Goal: Task Accomplishment & Management: Manage account settings

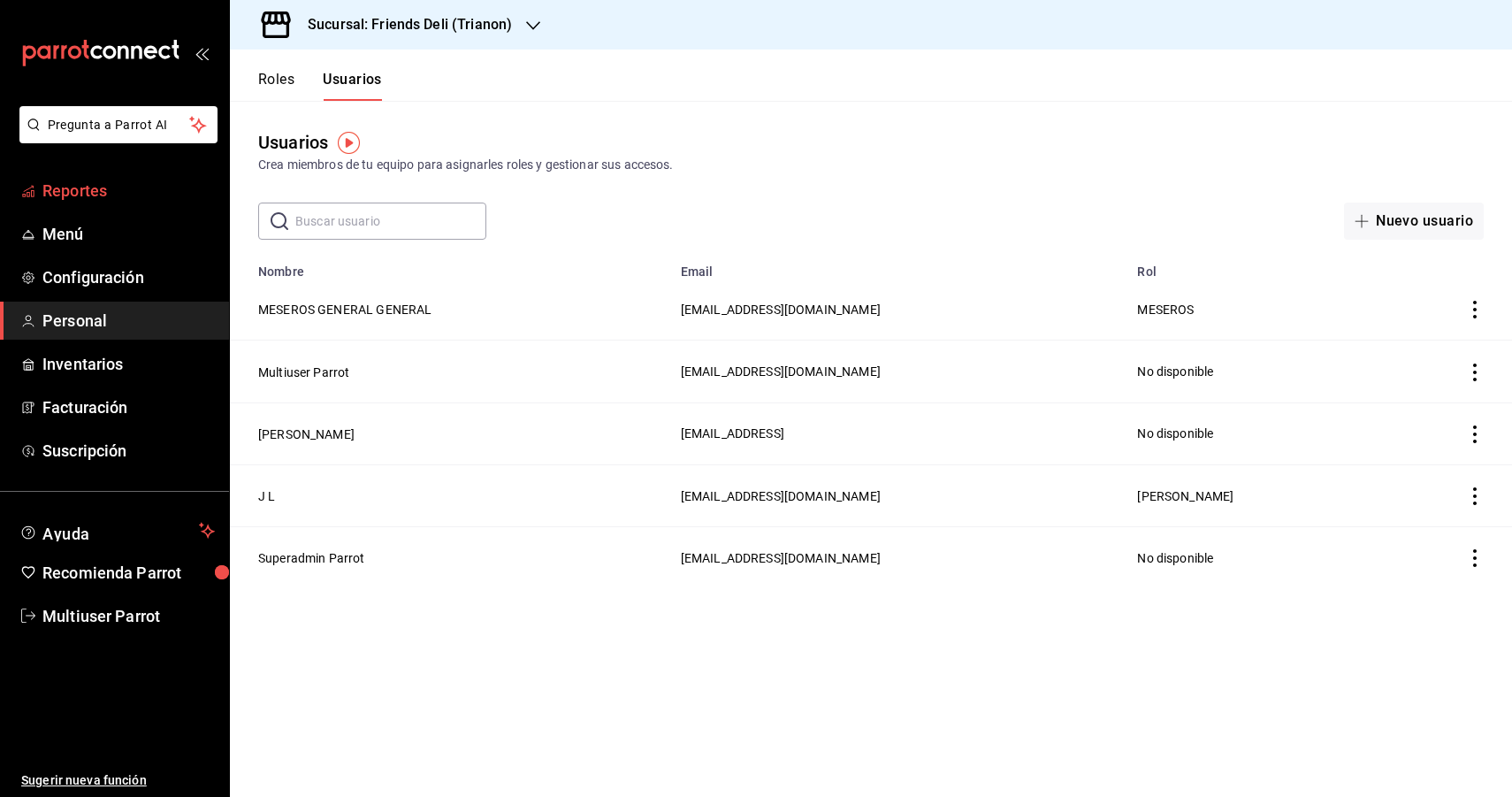
click at [132, 191] on span "Reportes" at bounding box center [128, 191] width 172 height 24
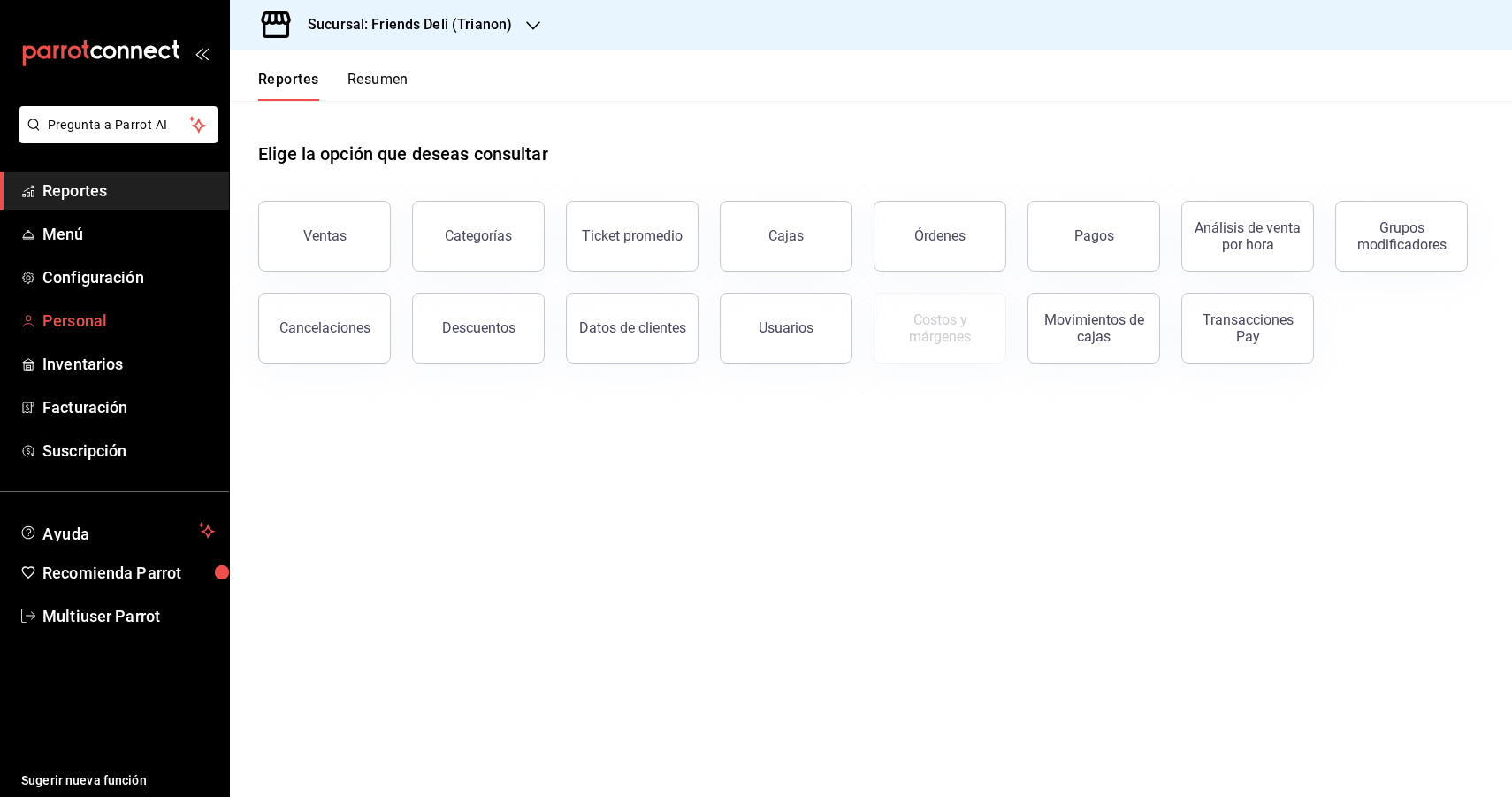
click at [107, 306] on link "Personal" at bounding box center [114, 320] width 229 height 38
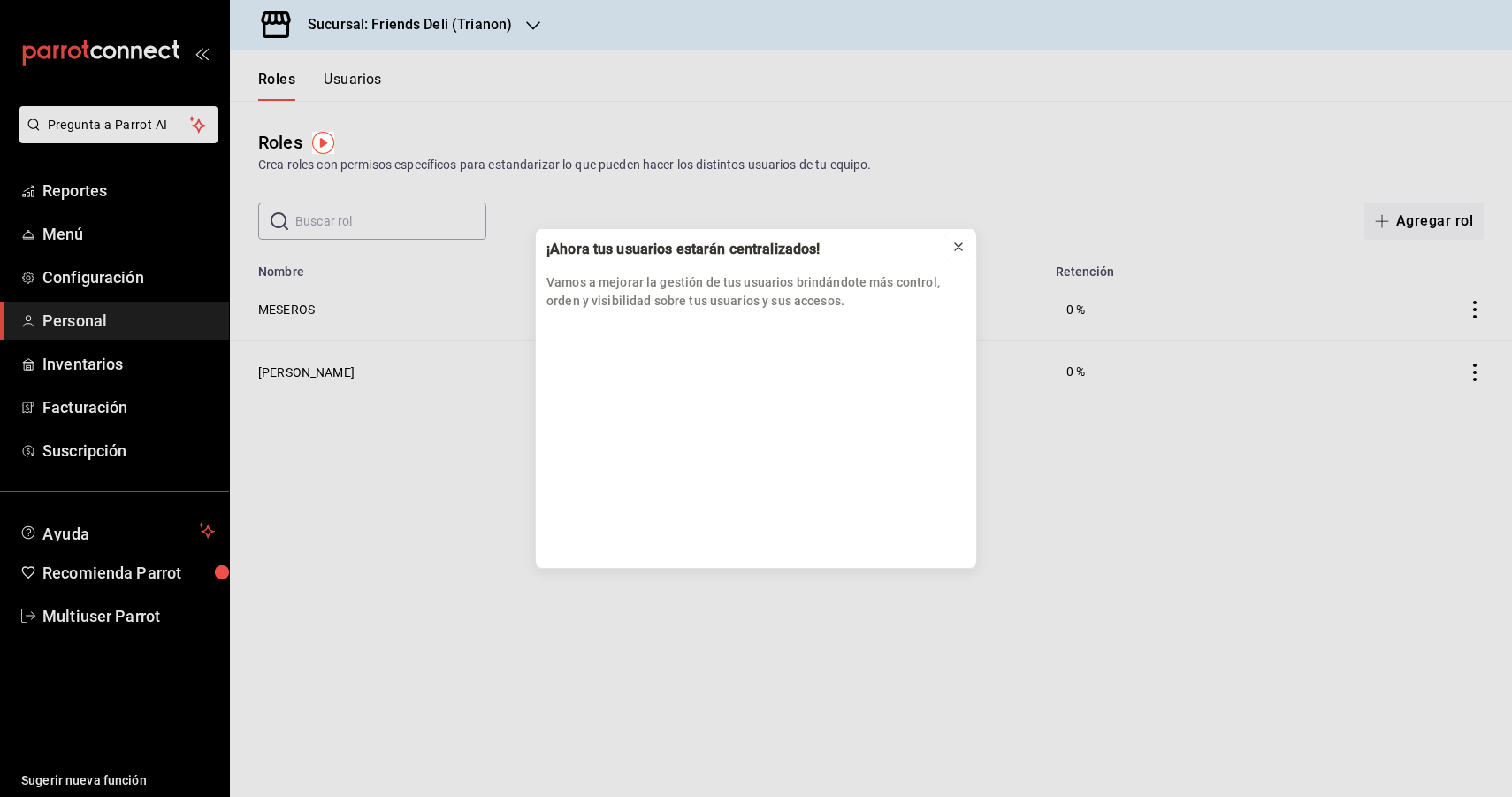
click at [958, 250] on icon at bounding box center [958, 247] width 14 height 14
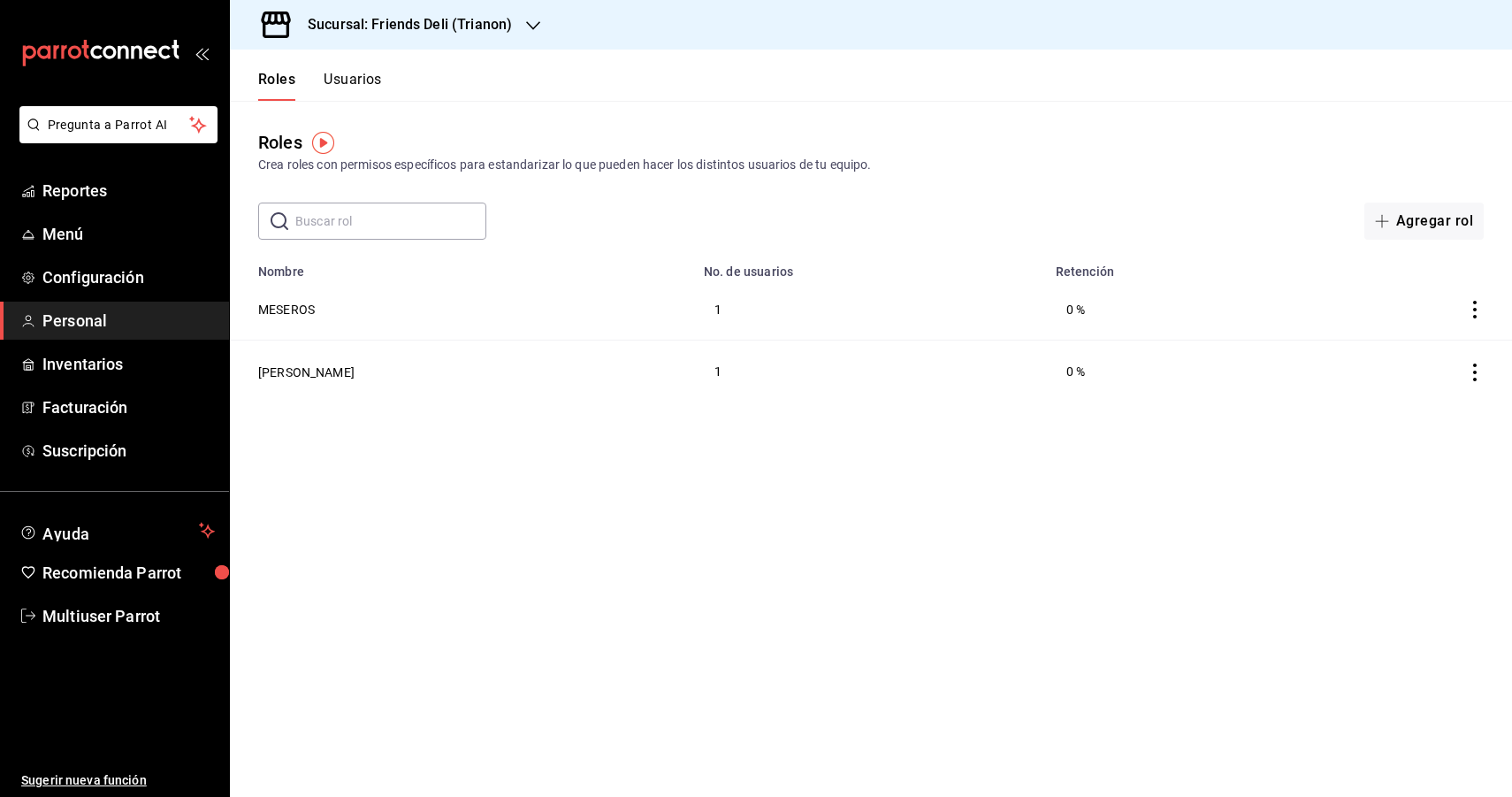
click at [293, 319] on td "MESEROS" at bounding box center [462, 309] width 464 height 62
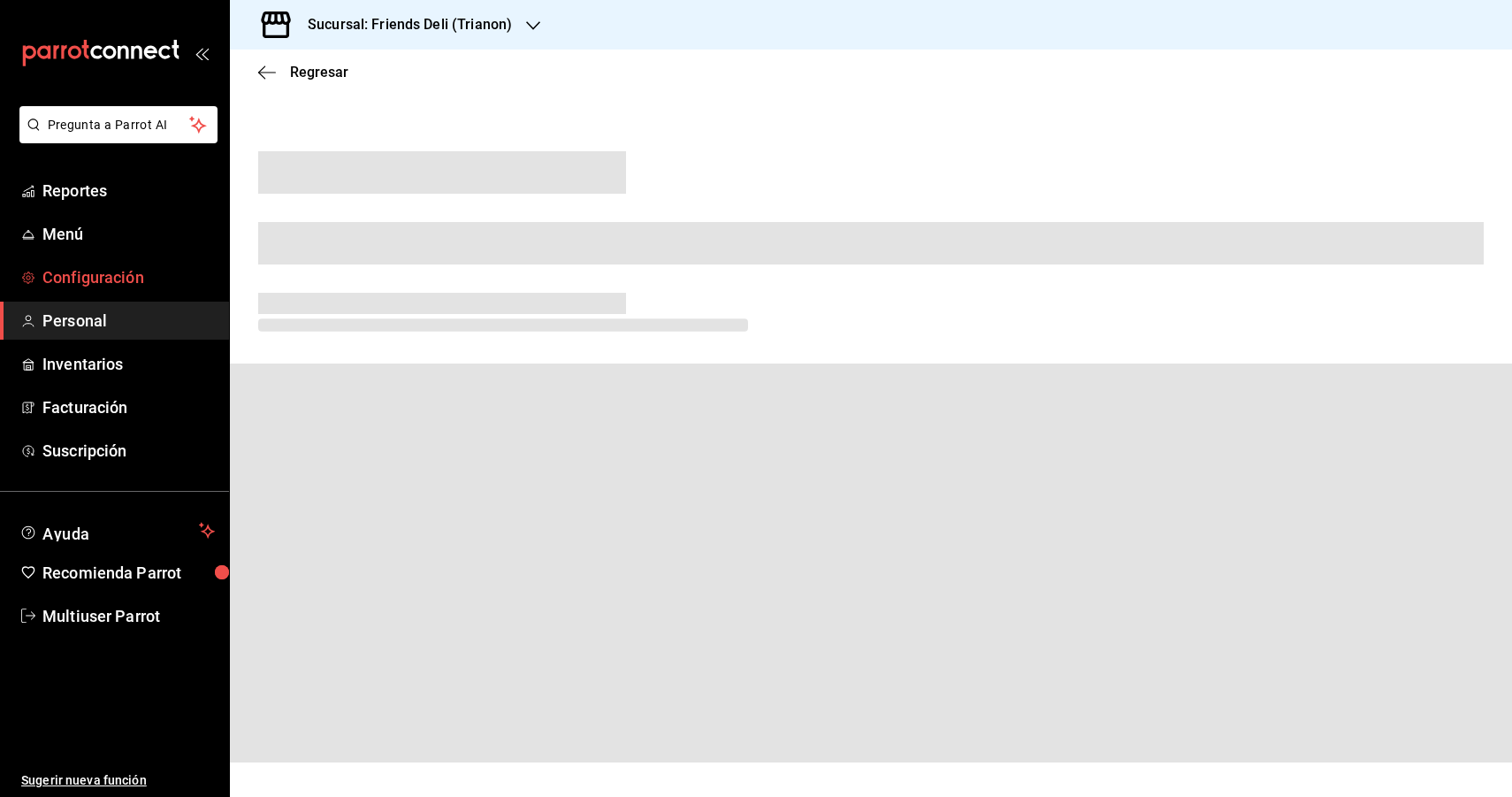
click at [104, 291] on link "Configuración" at bounding box center [114, 278] width 229 height 38
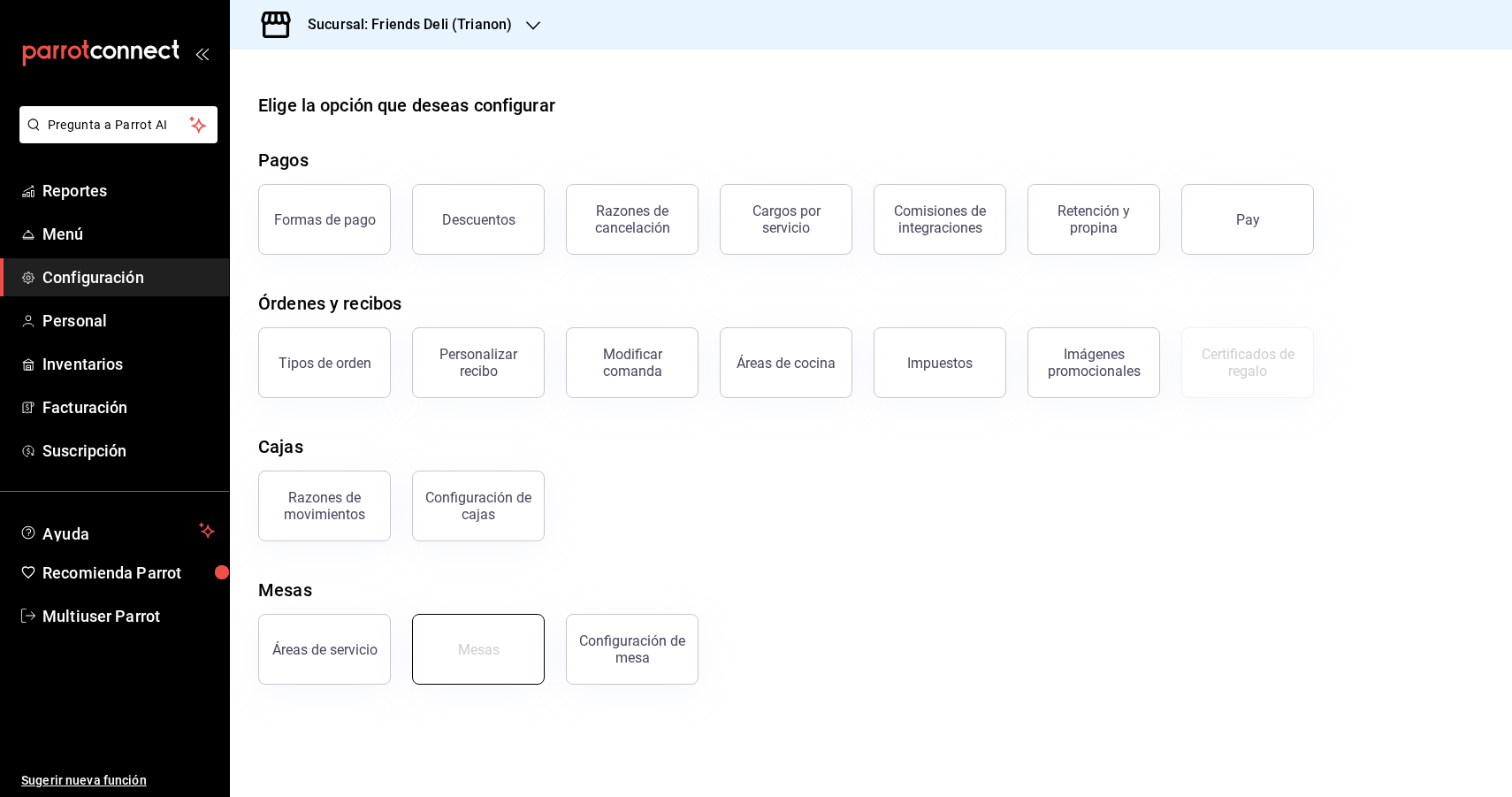
click at [446, 646] on button "Mesas" at bounding box center [477, 649] width 132 height 71
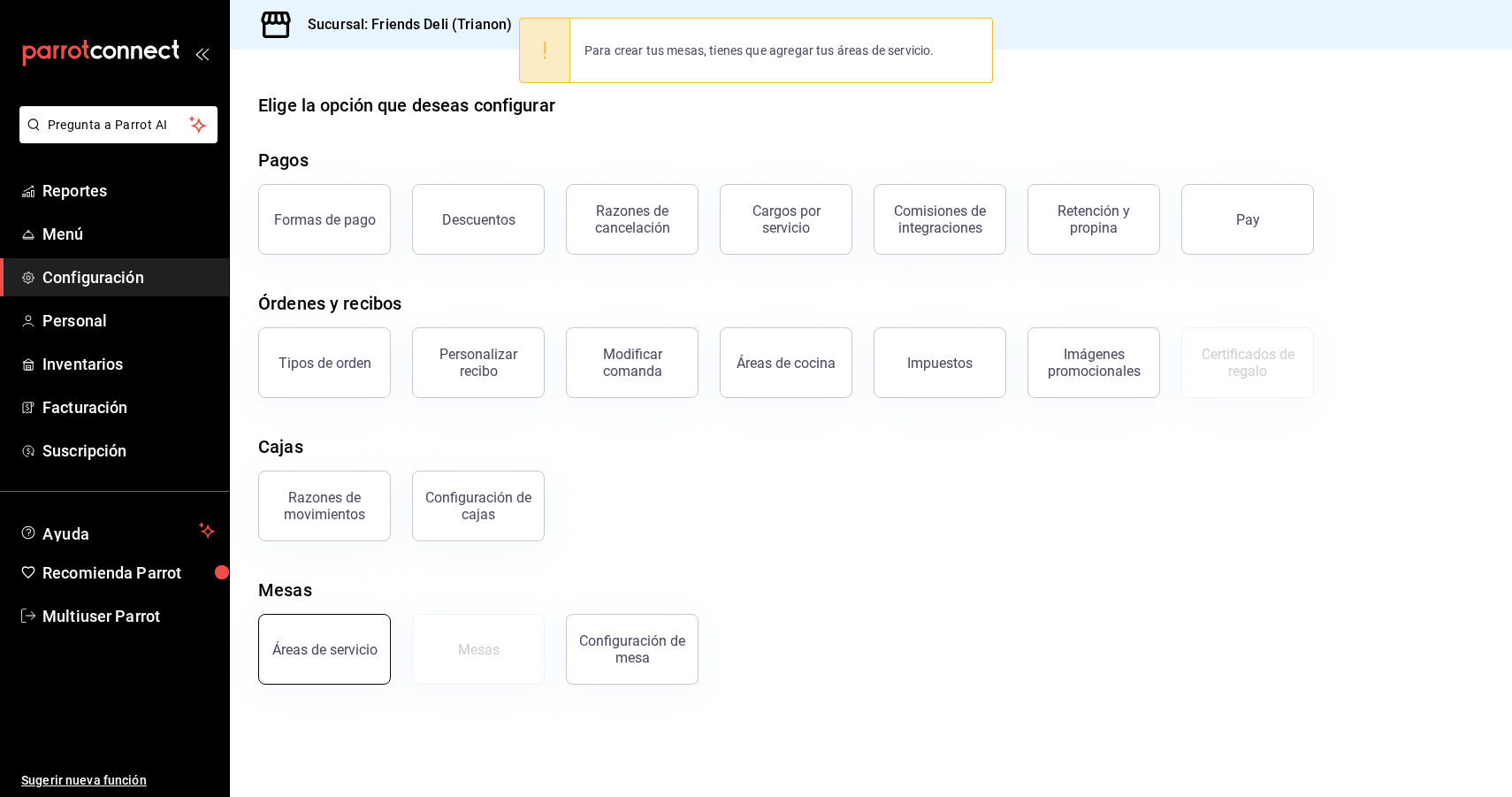
click at [300, 651] on div "Áreas de servicio" at bounding box center [325, 649] width 105 height 17
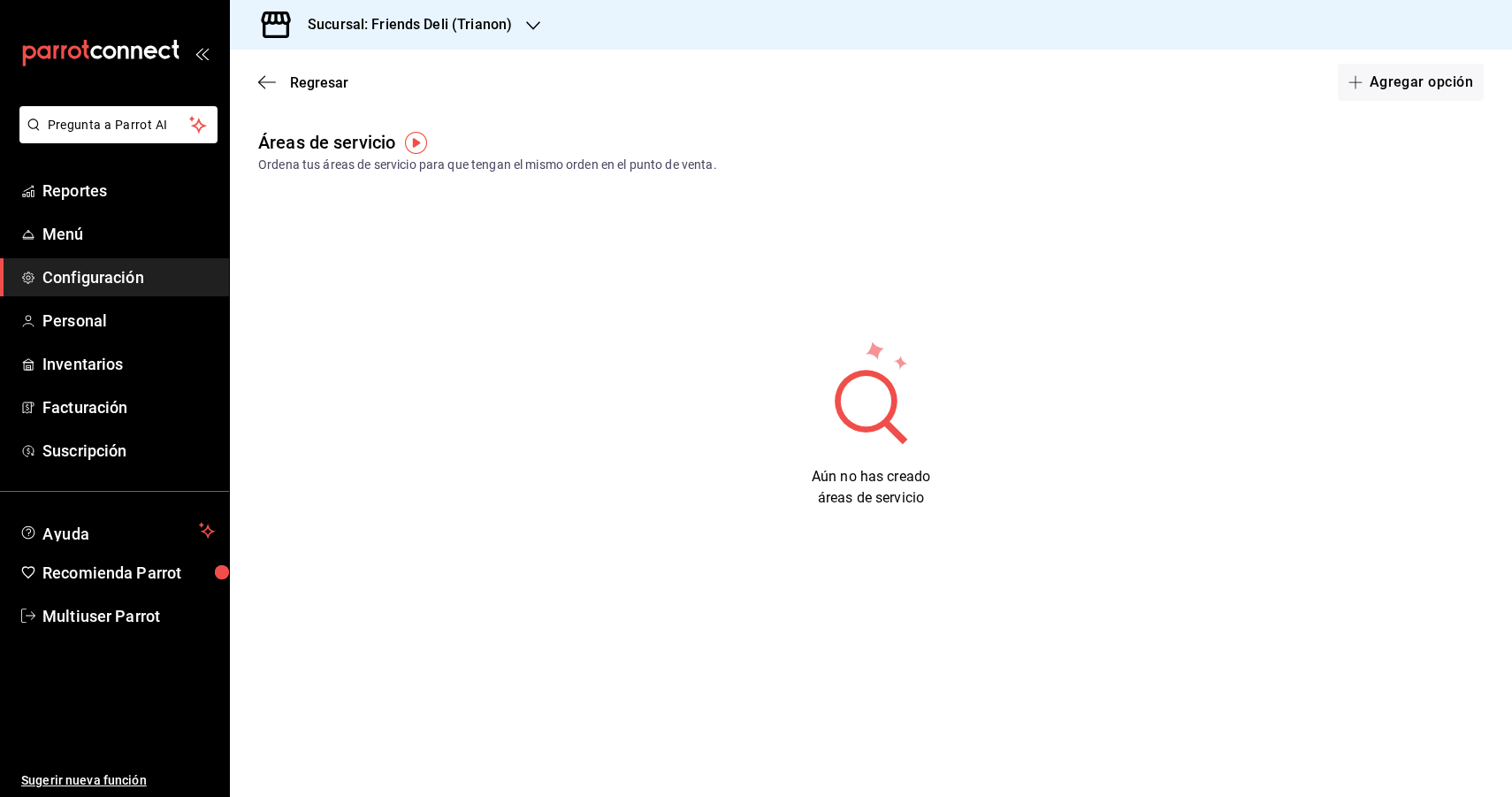
click at [1410, 104] on div "Regresar Agregar opción" at bounding box center [870, 83] width 1282 height 66
click at [1410, 92] on button "Agregar opción" at bounding box center [1411, 82] width 146 height 37
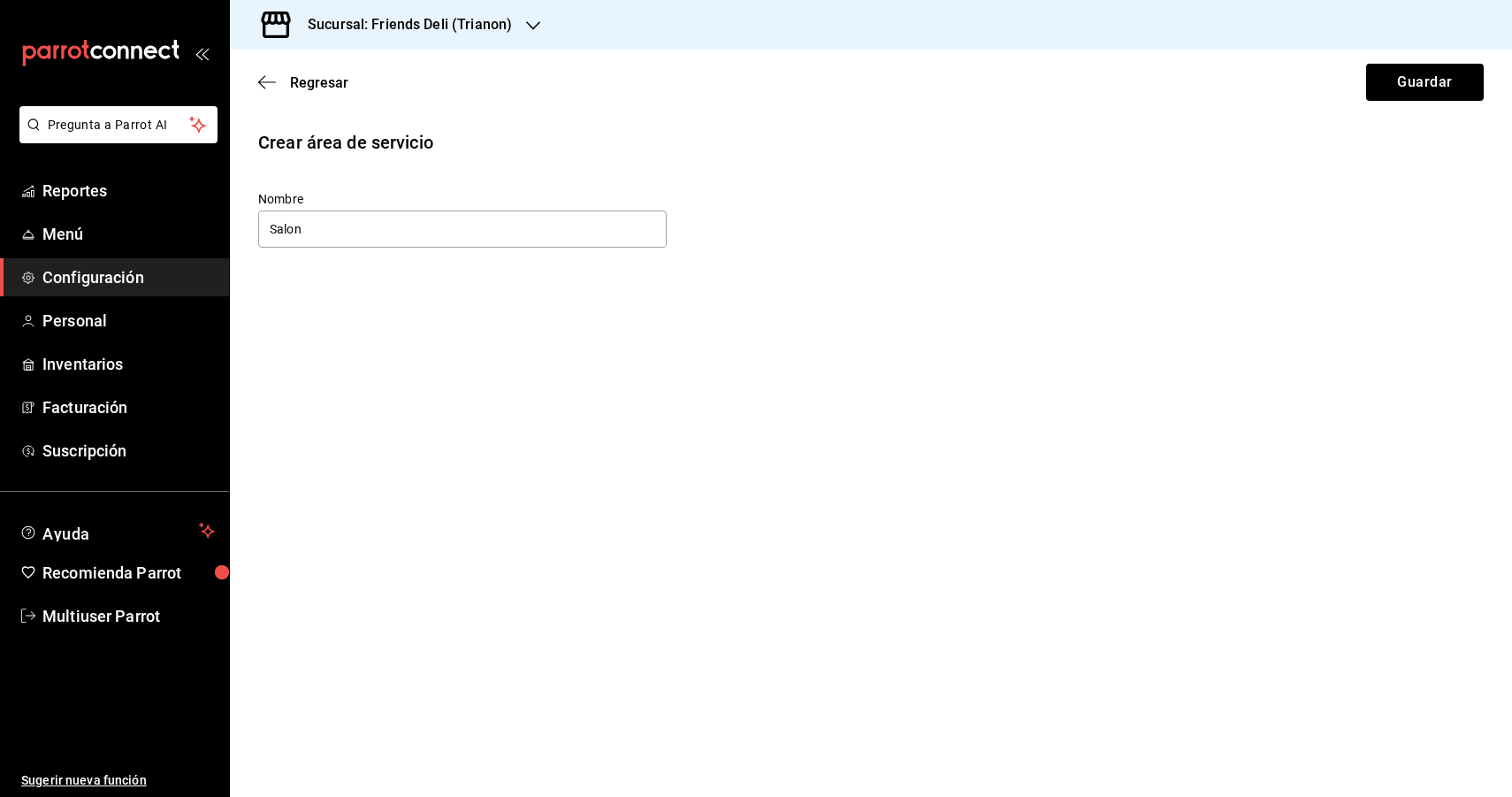
type input "Salon"
click at [1433, 93] on button "Guardar" at bounding box center [1424, 82] width 117 height 37
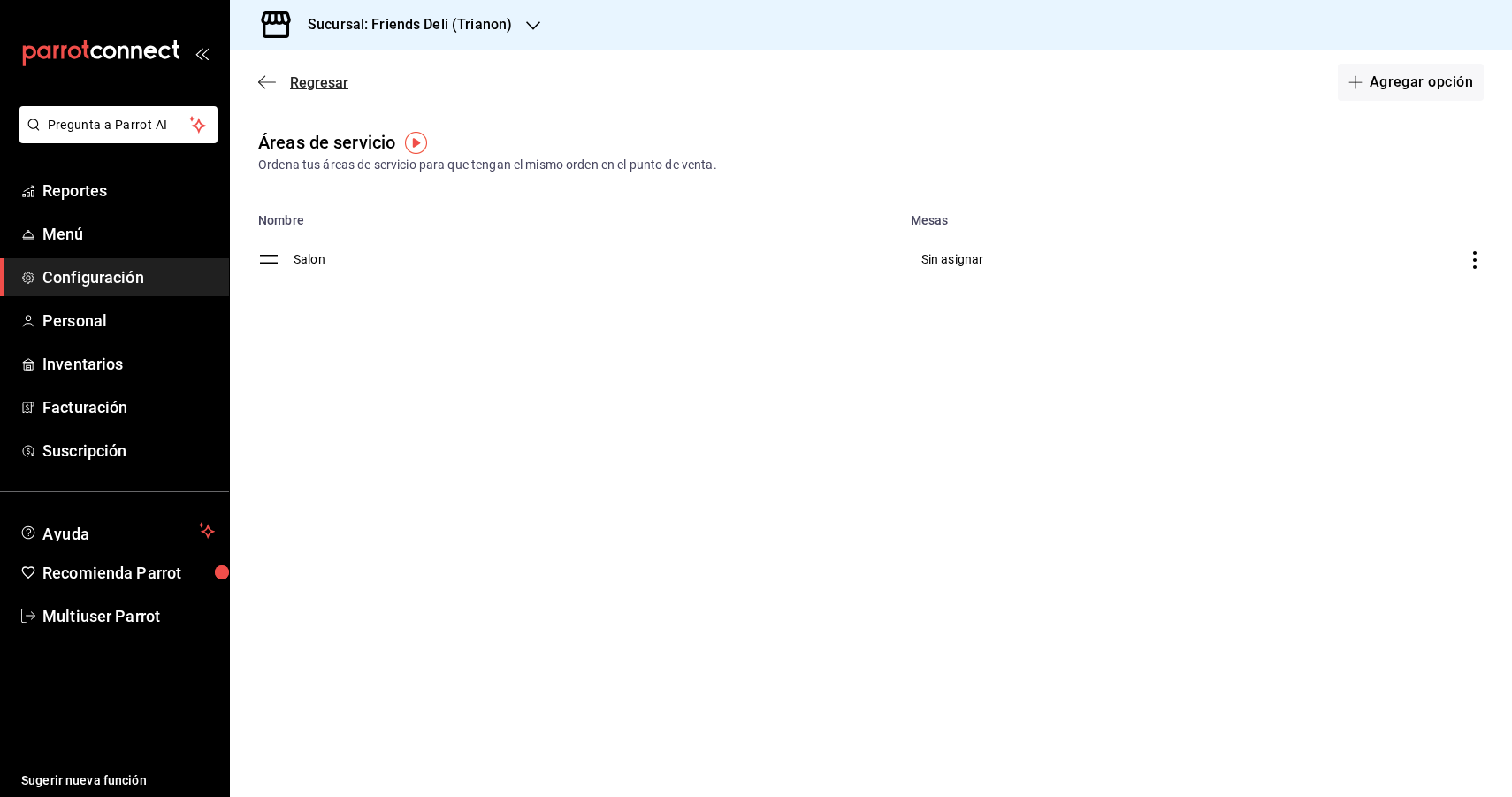
click at [264, 90] on icon "button" at bounding box center [268, 83] width 18 height 16
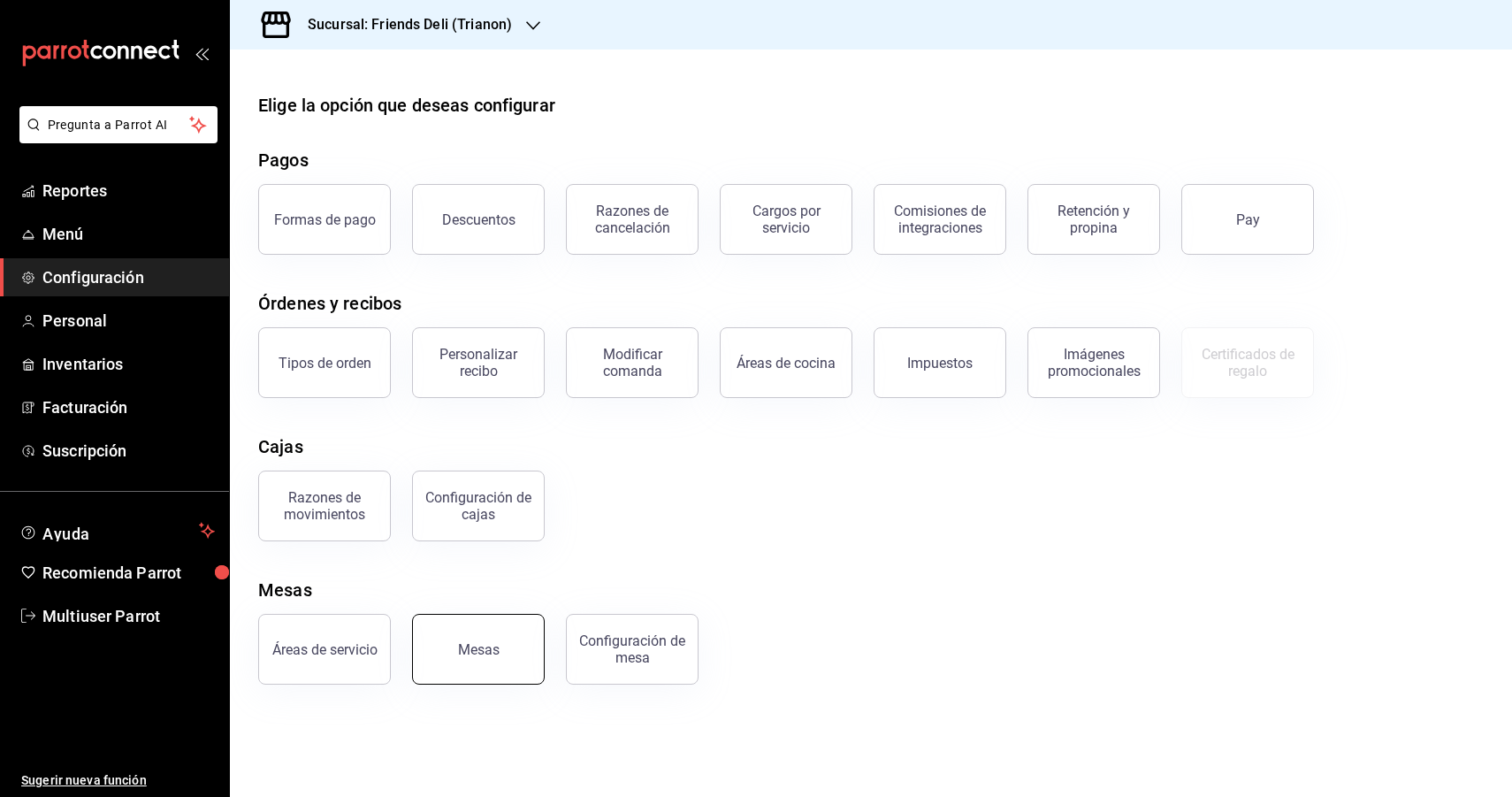
click at [472, 682] on div "Mesas" at bounding box center [468, 638] width 154 height 92
click at [485, 674] on button "Mesas" at bounding box center [477, 649] width 132 height 71
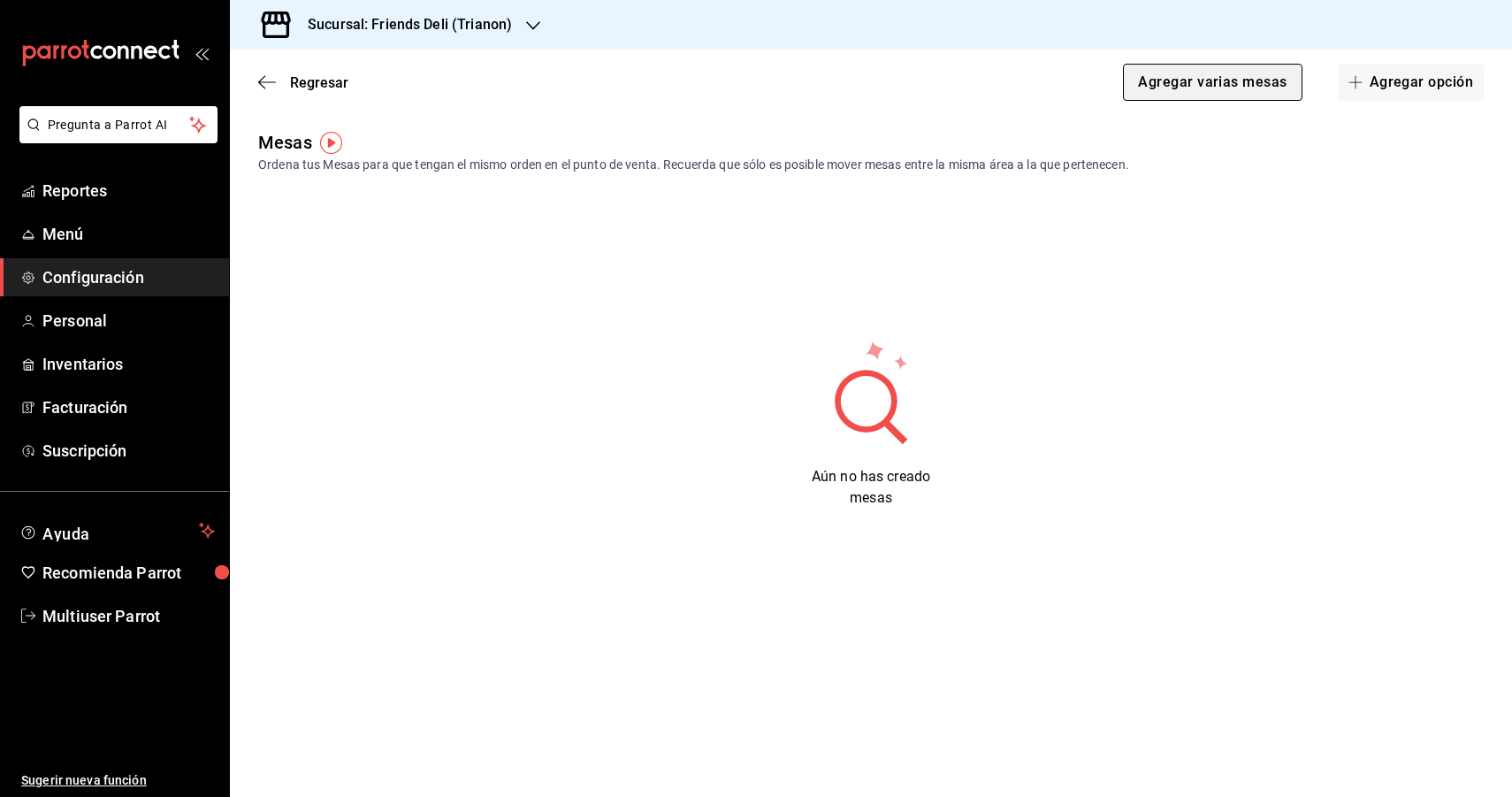
click at [1252, 87] on button "Agregar varias mesas" at bounding box center [1213, 82] width 179 height 37
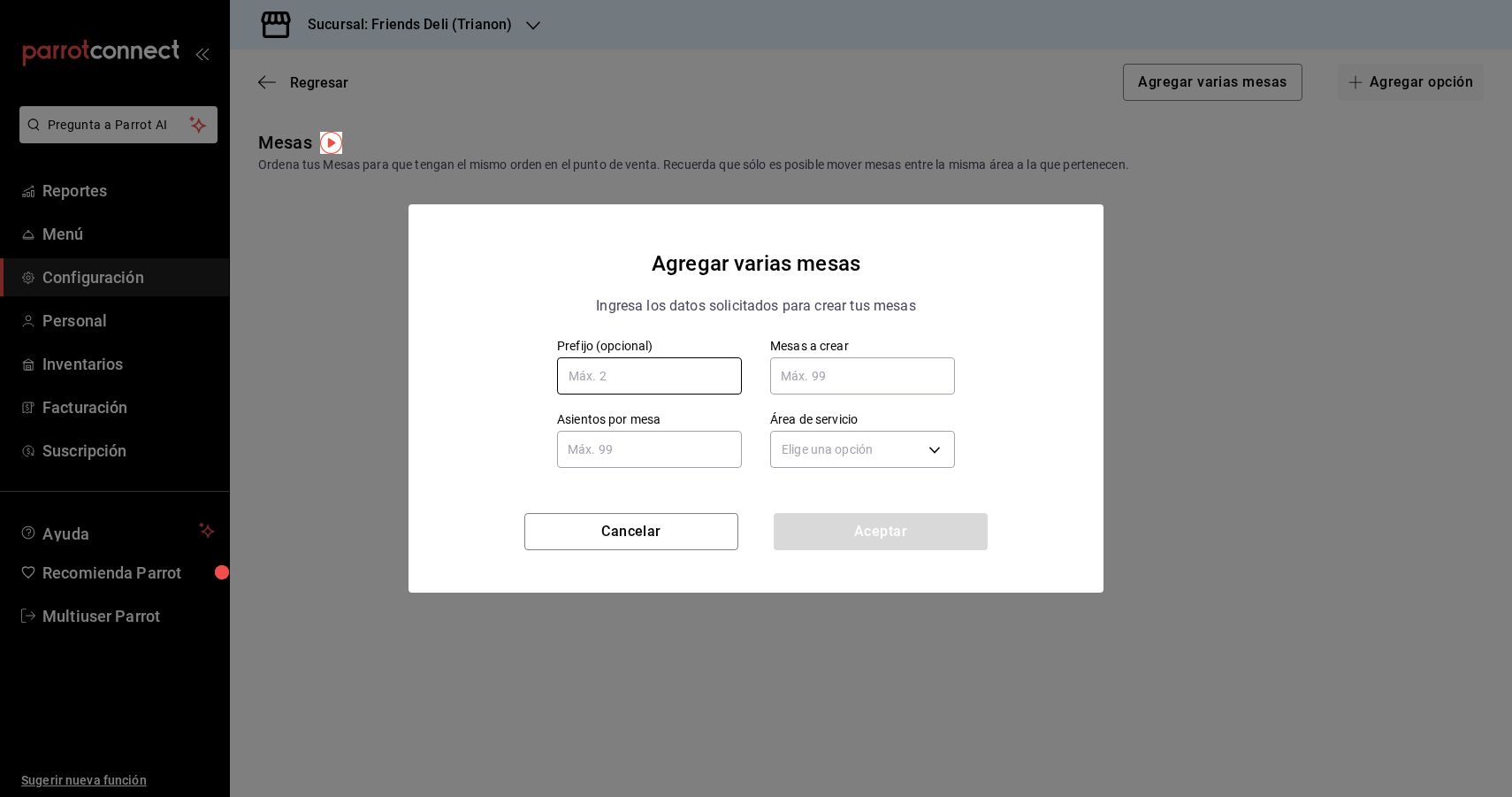
click at [692, 391] on input "text" at bounding box center [650, 375] width 185 height 37
type input "M"
type input "M1"
click at [898, 379] on input "text" at bounding box center [862, 376] width 185 height 36
type input "9"
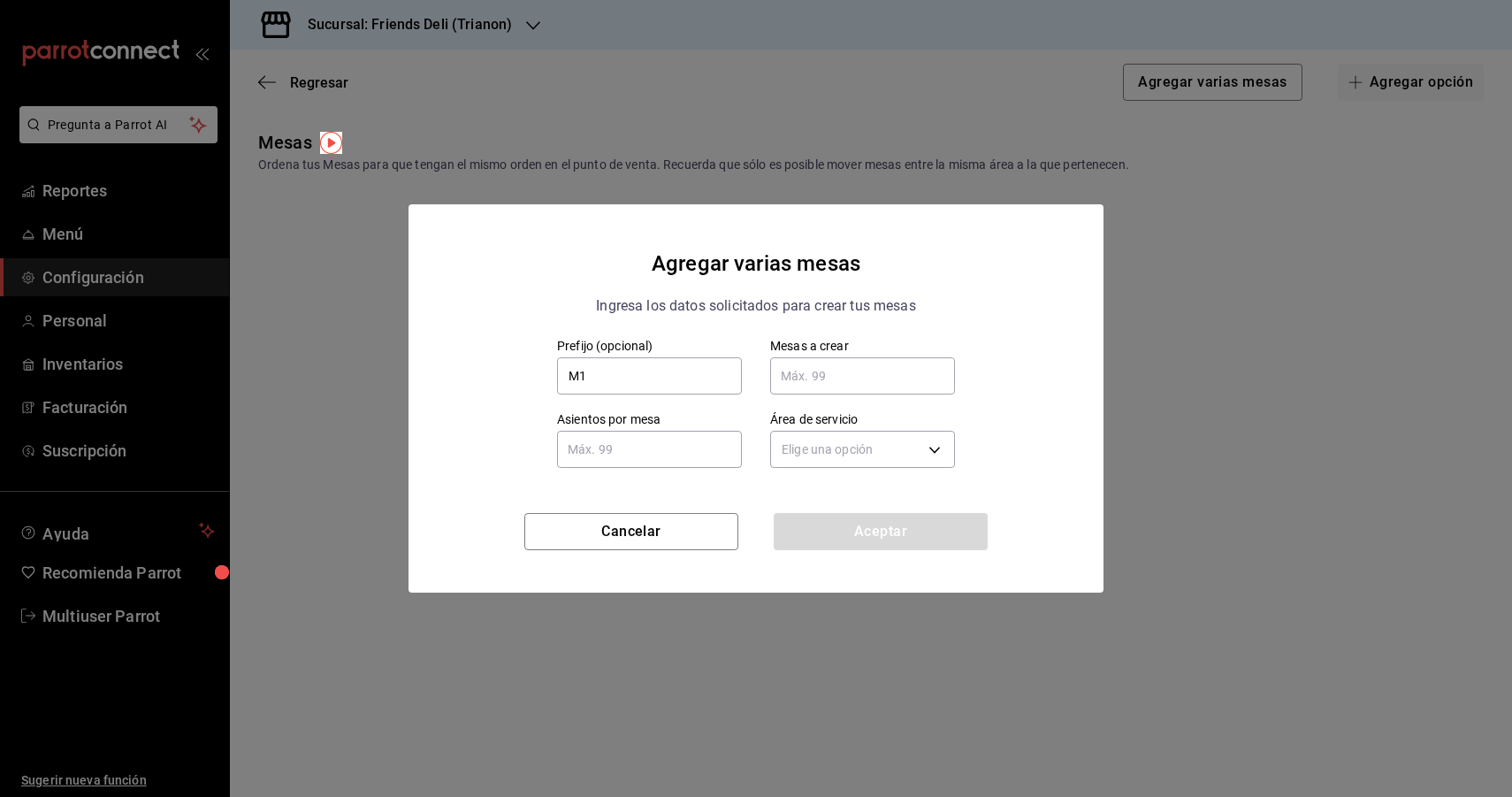
type input "5"
type input "3"
type input "20"
click at [656, 462] on input "text" at bounding box center [650, 450] width 185 height 36
type input "5"
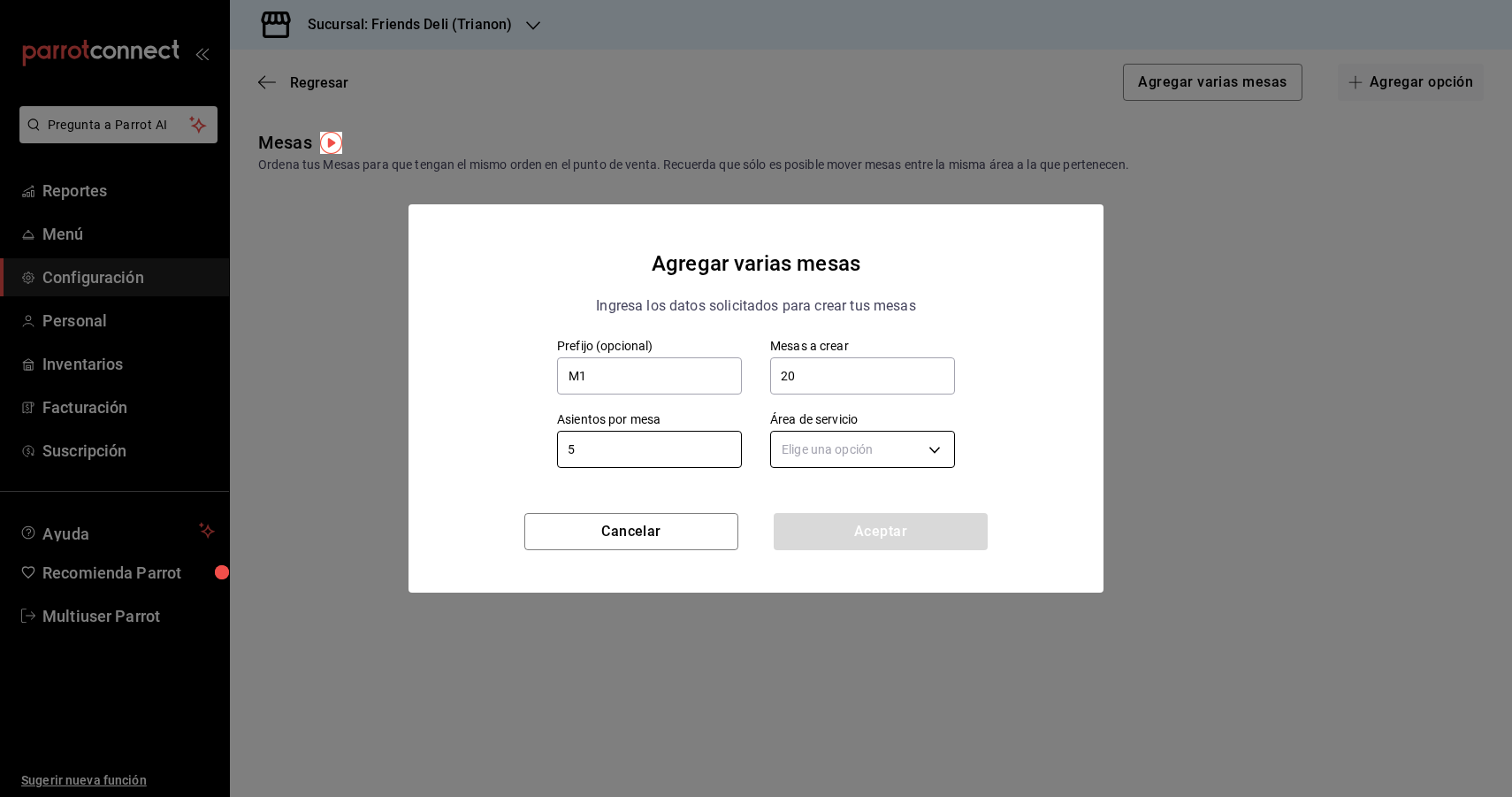
click at [898, 449] on body "Pregunta a Parrot AI Reportes Menú Configuración Personal Inventarios Facturaci…" at bounding box center [756, 398] width 1512 height 797
click at [870, 522] on li "Salon" at bounding box center [862, 509] width 183 height 40
type input "f0e19d65-d2bf-4d5b-8d7a-11c5fb07ed6a"
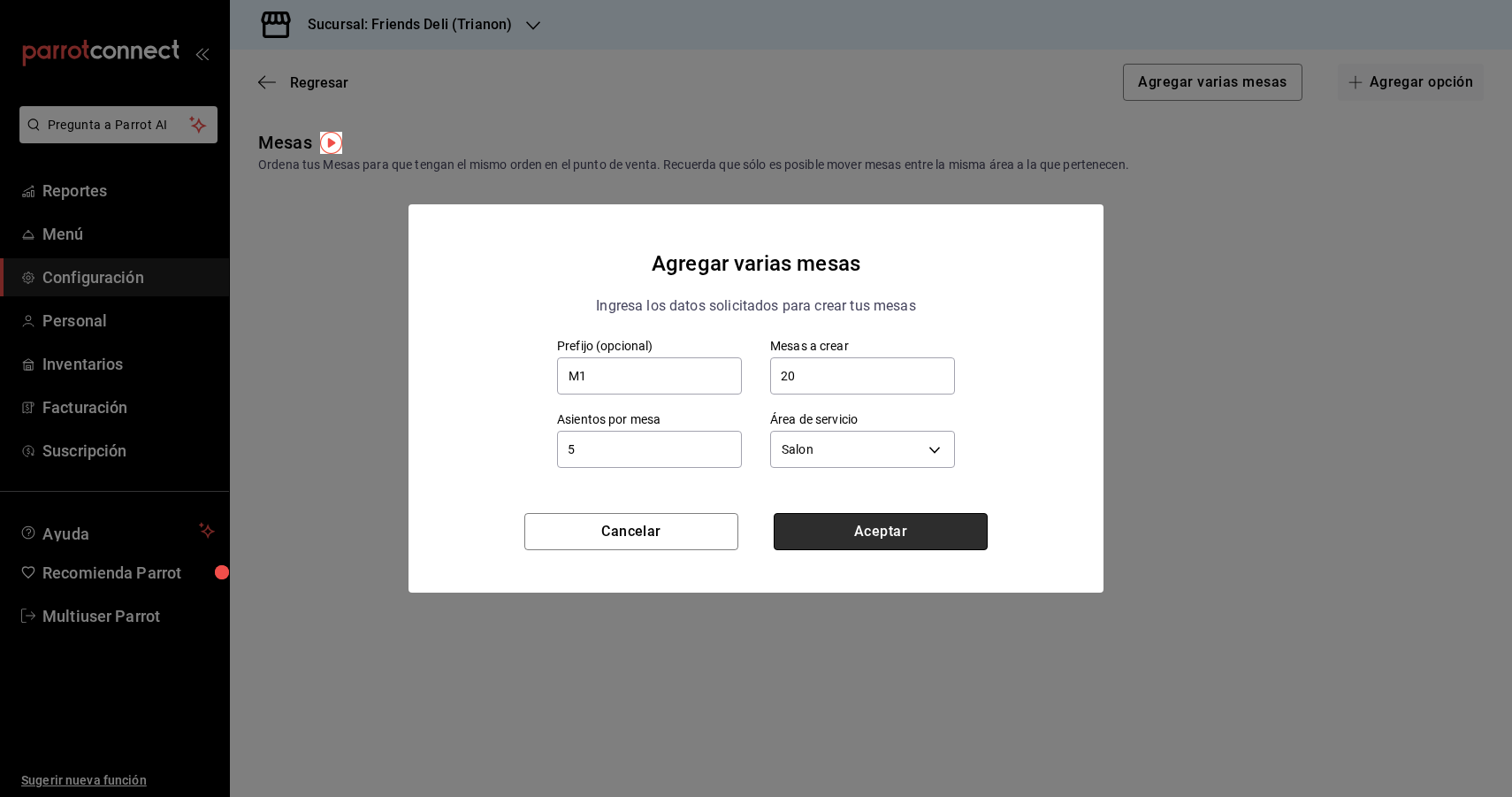
click at [887, 541] on button "Aceptar" at bounding box center [880, 530] width 214 height 37
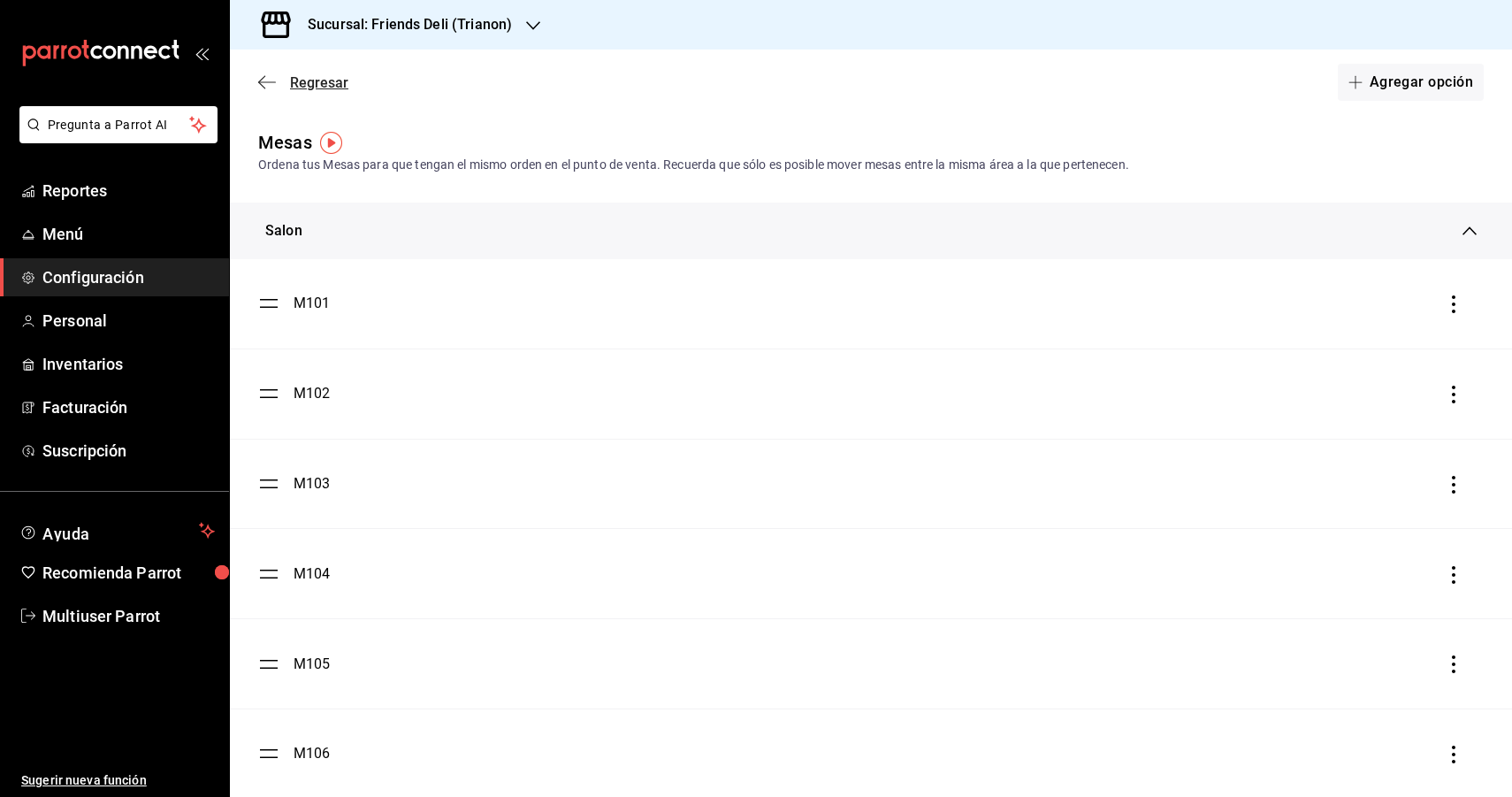
click at [268, 80] on icon "button" at bounding box center [268, 83] width 18 height 16
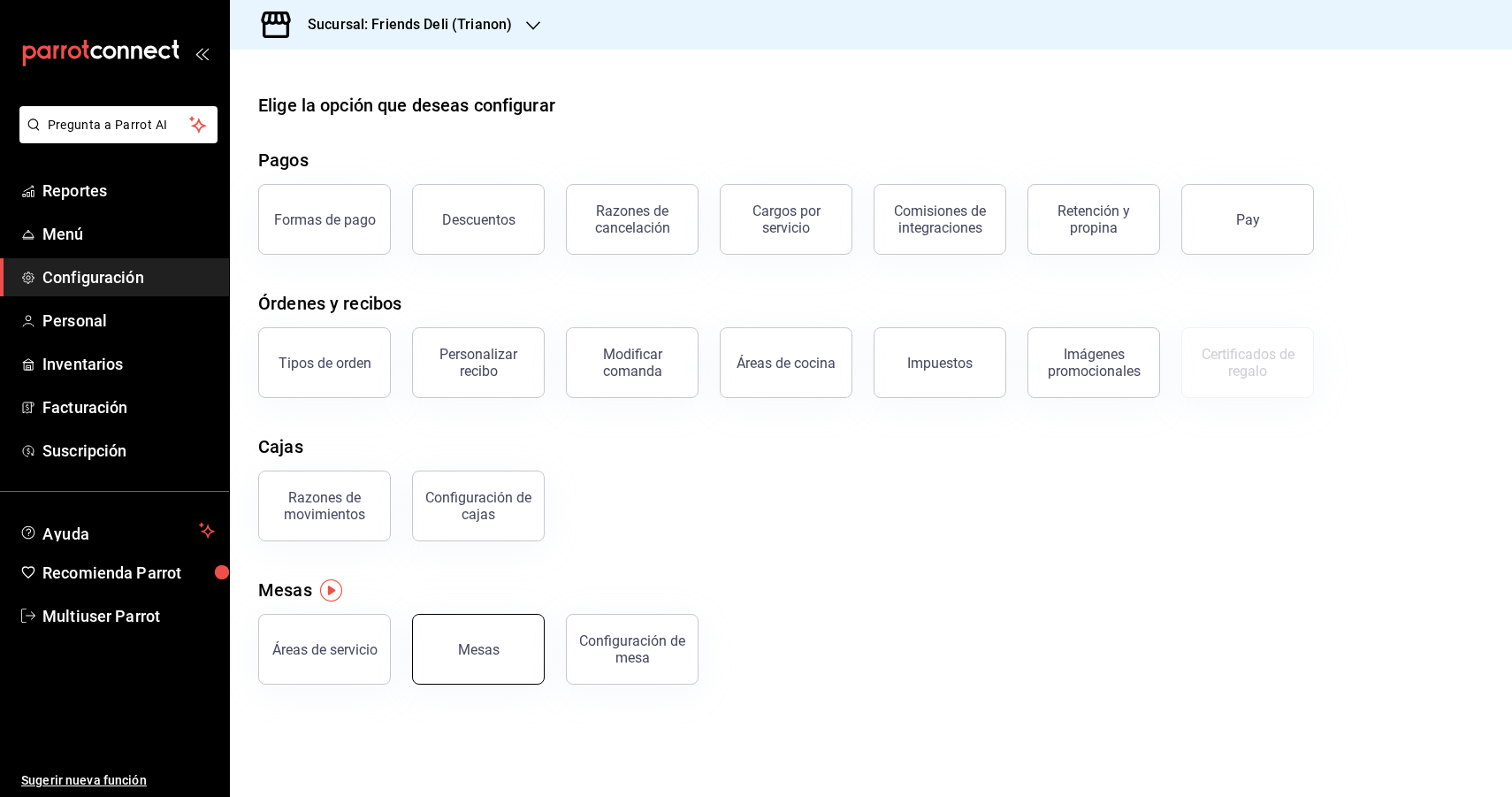
click at [494, 645] on div "Mesas" at bounding box center [478, 649] width 42 height 17
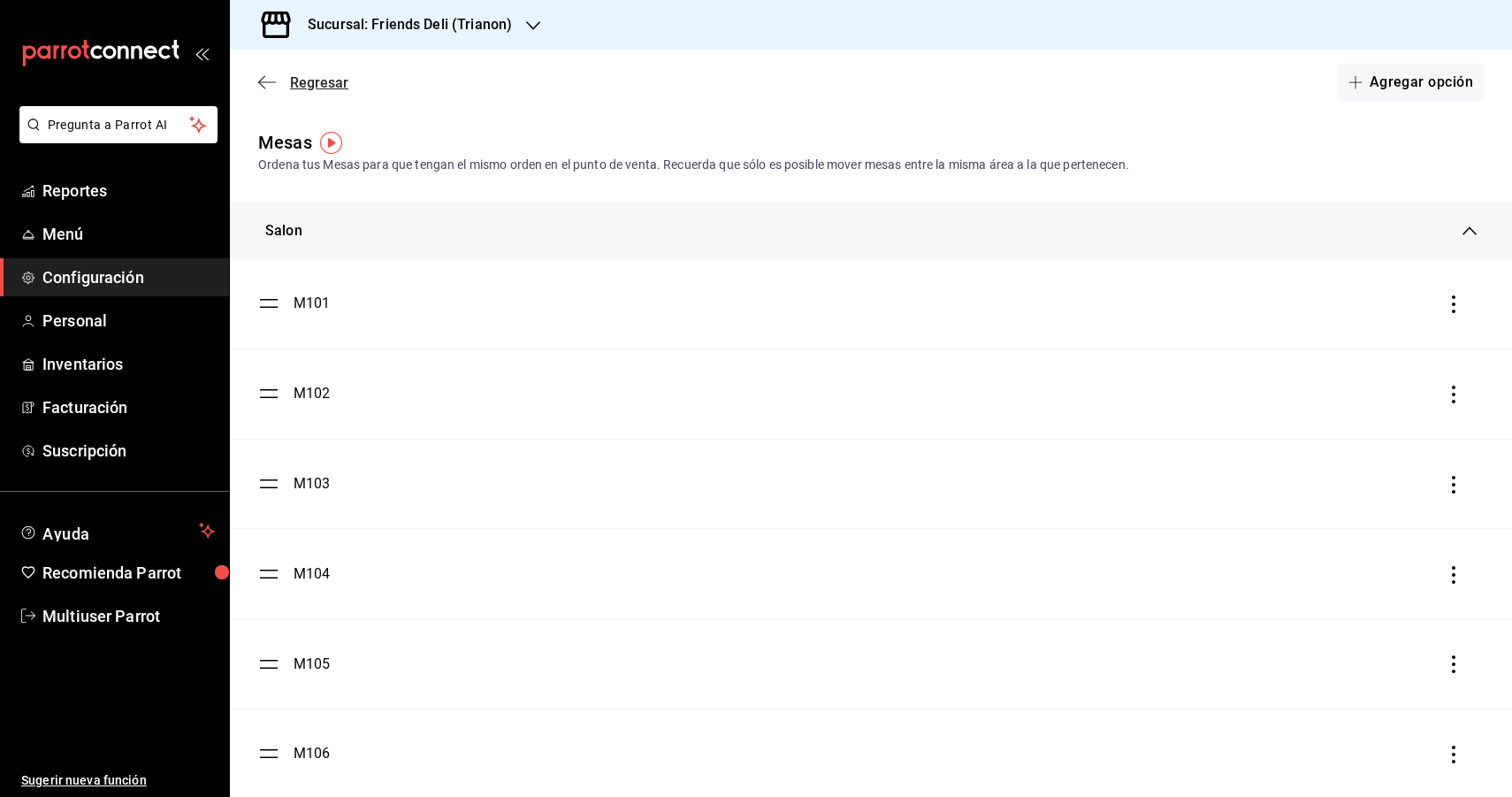
click at [265, 76] on icon "button" at bounding box center [268, 83] width 18 height 16
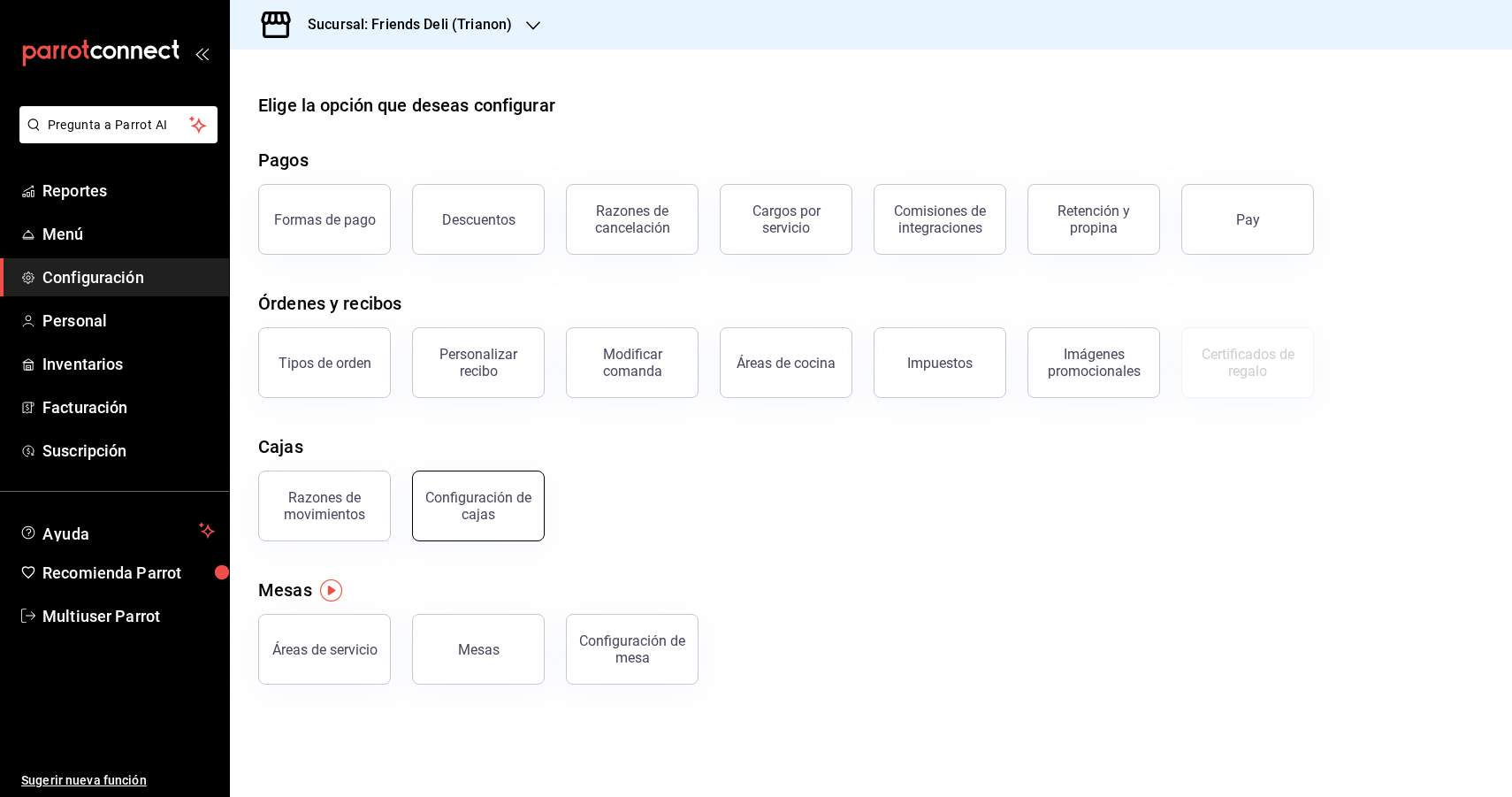
click at [461, 498] on div "Configuración de cajas" at bounding box center [478, 505] width 109 height 34
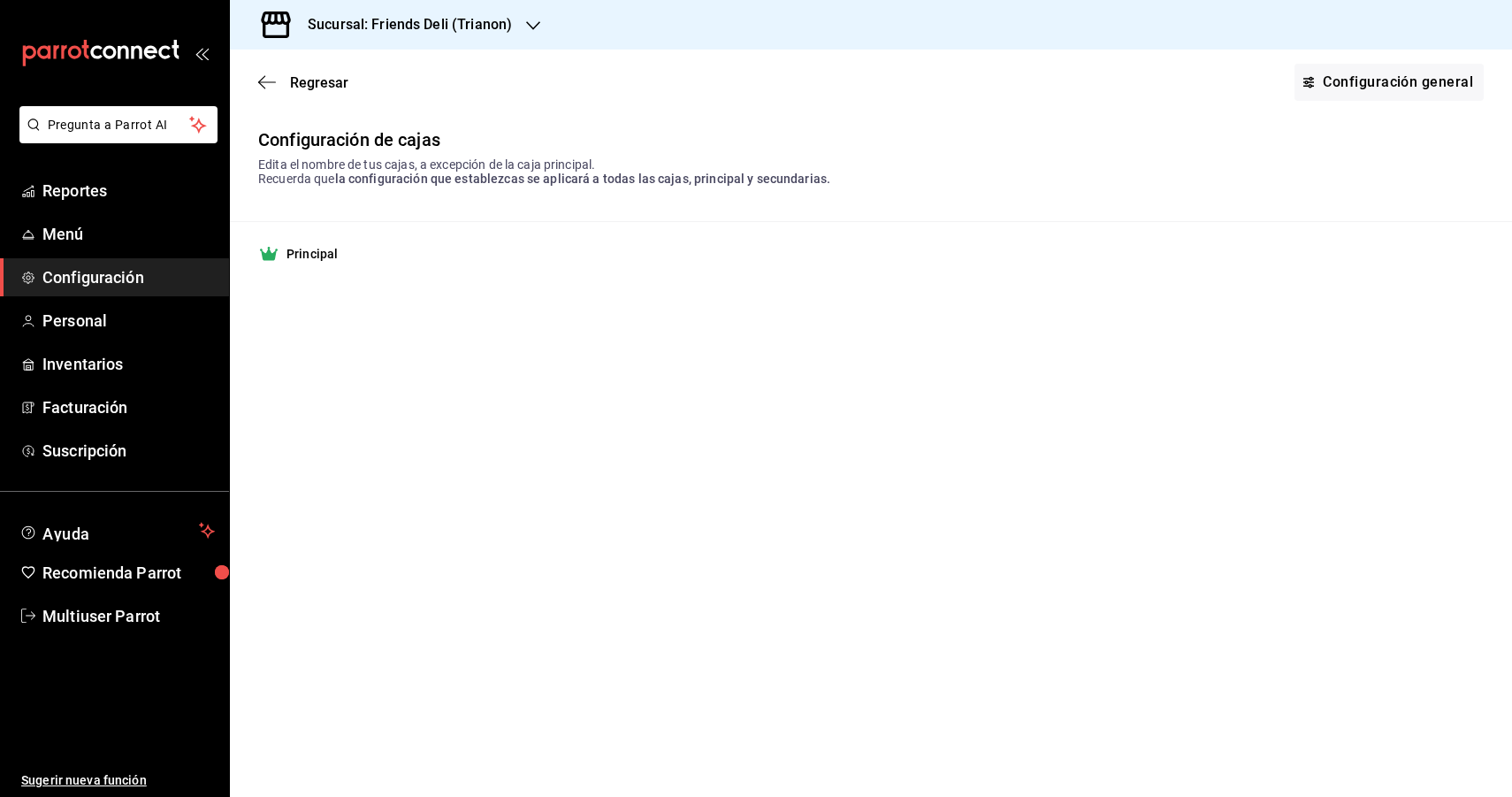
click at [373, 260] on div "Principal" at bounding box center [871, 253] width 1226 height 21
click at [1341, 82] on link "Configuración general" at bounding box center [1389, 82] width 189 height 37
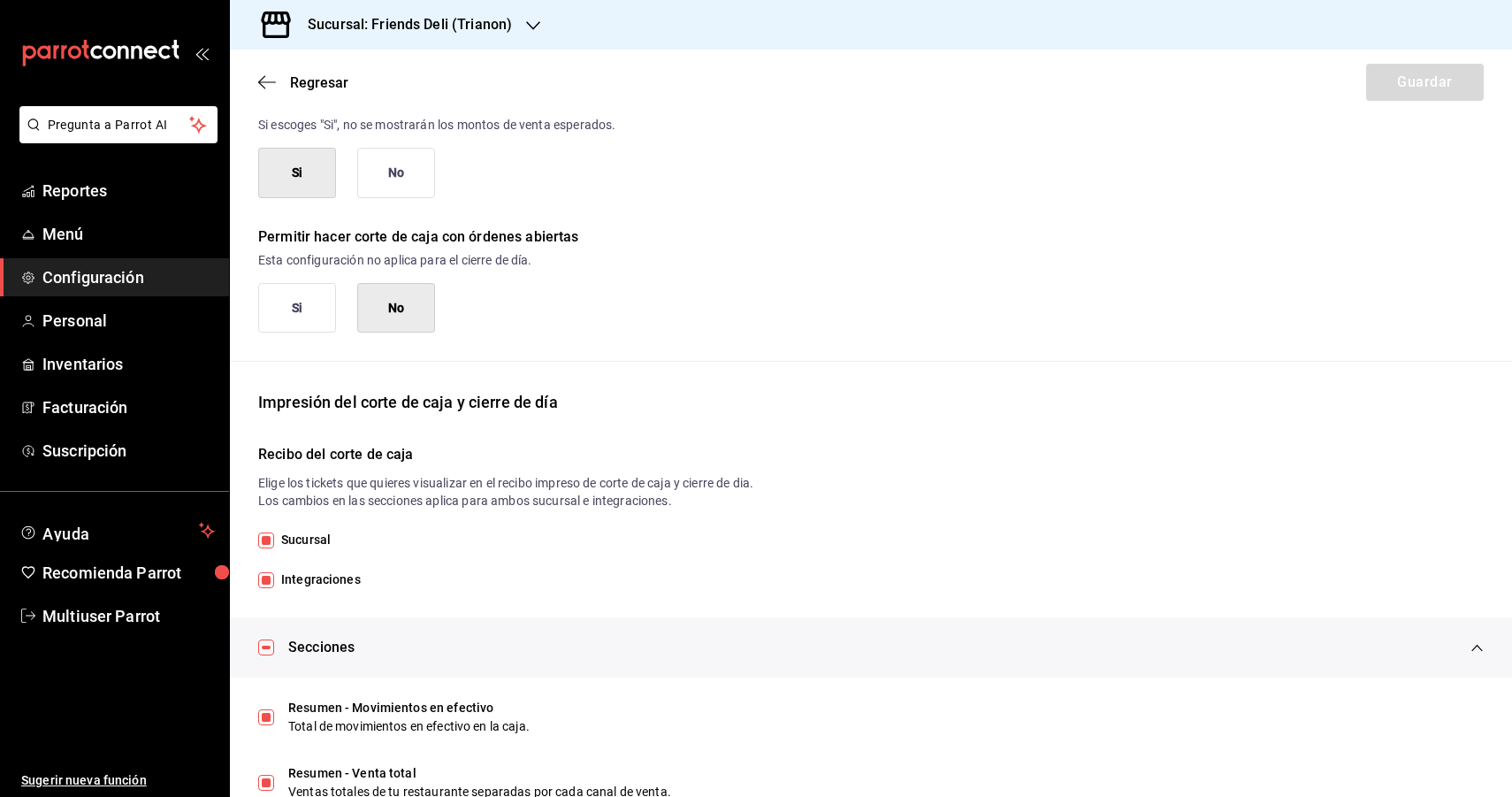
scroll to position [131, 0]
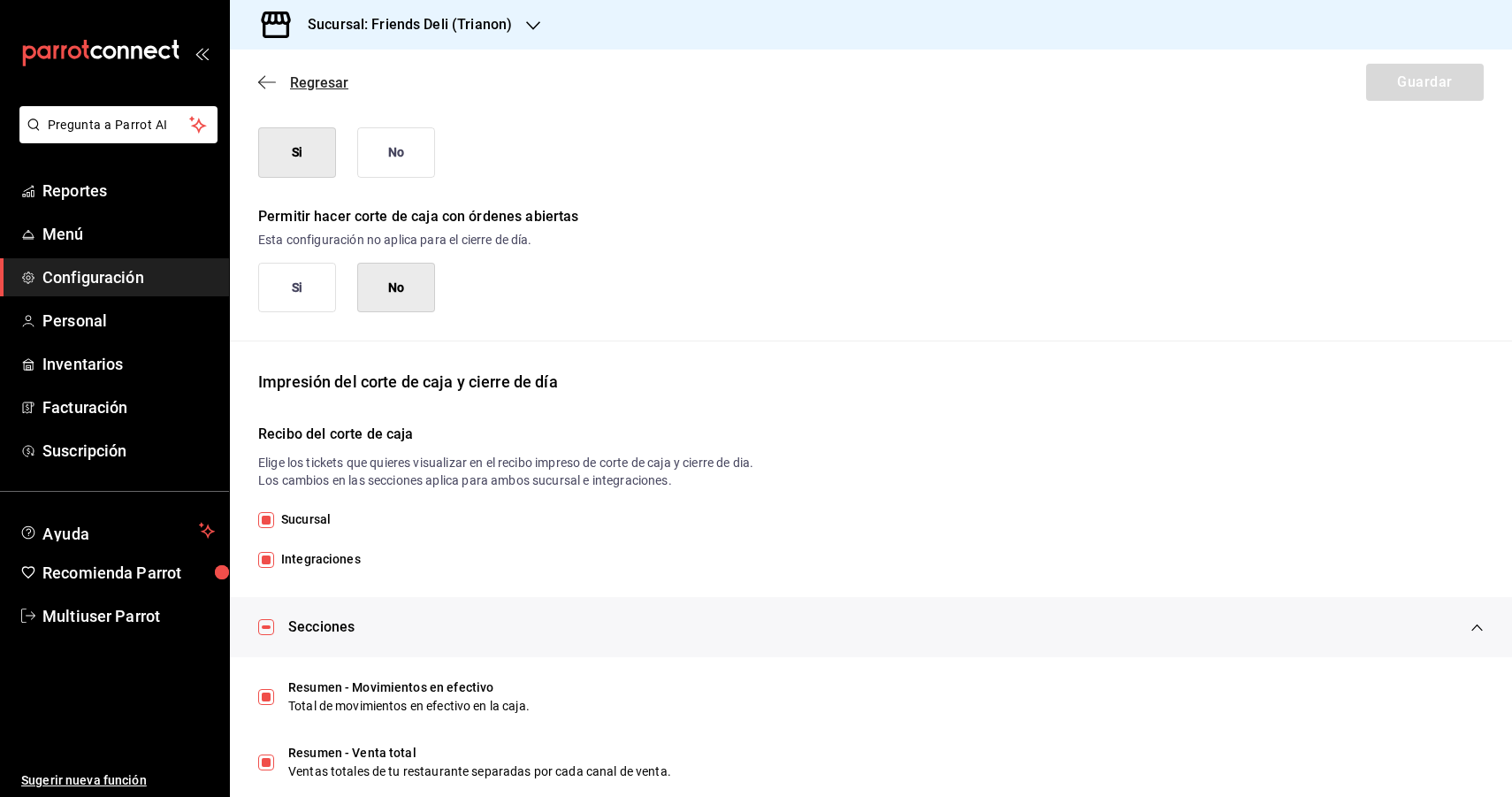
click at [263, 80] on icon "button" at bounding box center [268, 83] width 18 height 16
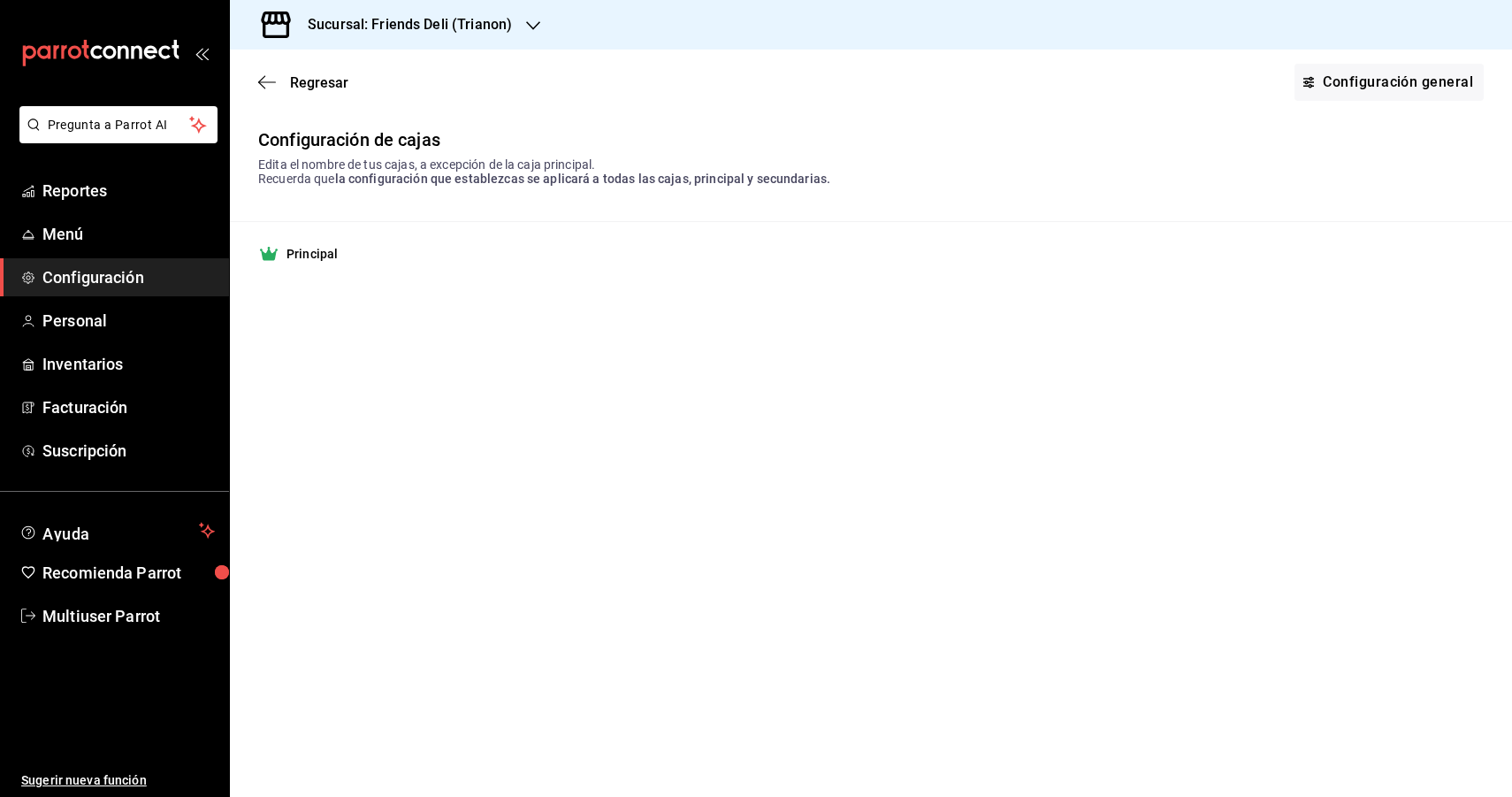
click at [265, 69] on div "Regresar Configuración general" at bounding box center [870, 83] width 1282 height 66
click at [265, 96] on div "Regresar Configuración general" at bounding box center [870, 83] width 1282 height 66
click at [269, 80] on icon "button" at bounding box center [268, 83] width 18 height 16
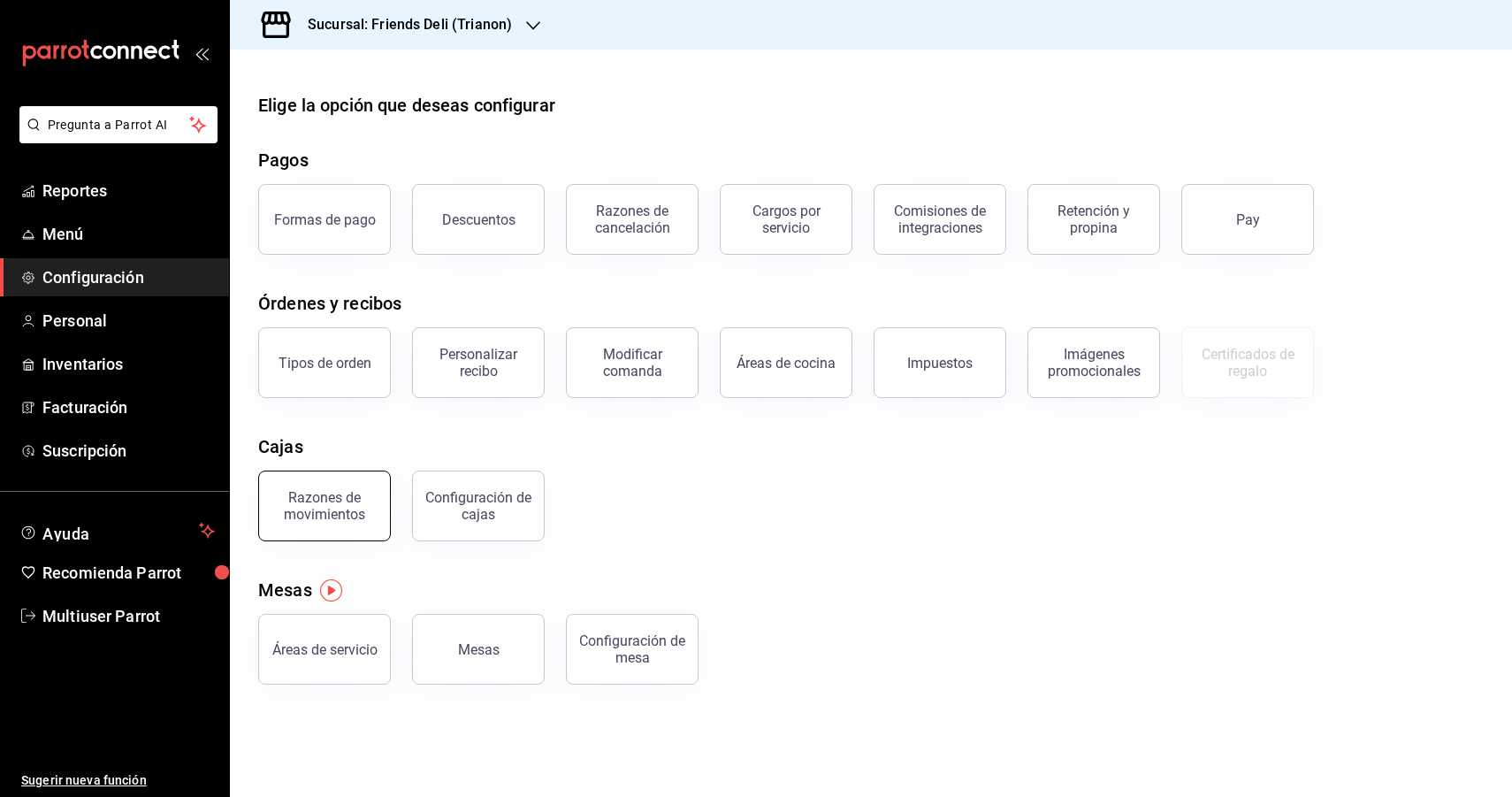
click at [327, 490] on div "Razones de movimientos" at bounding box center [324, 505] width 109 height 34
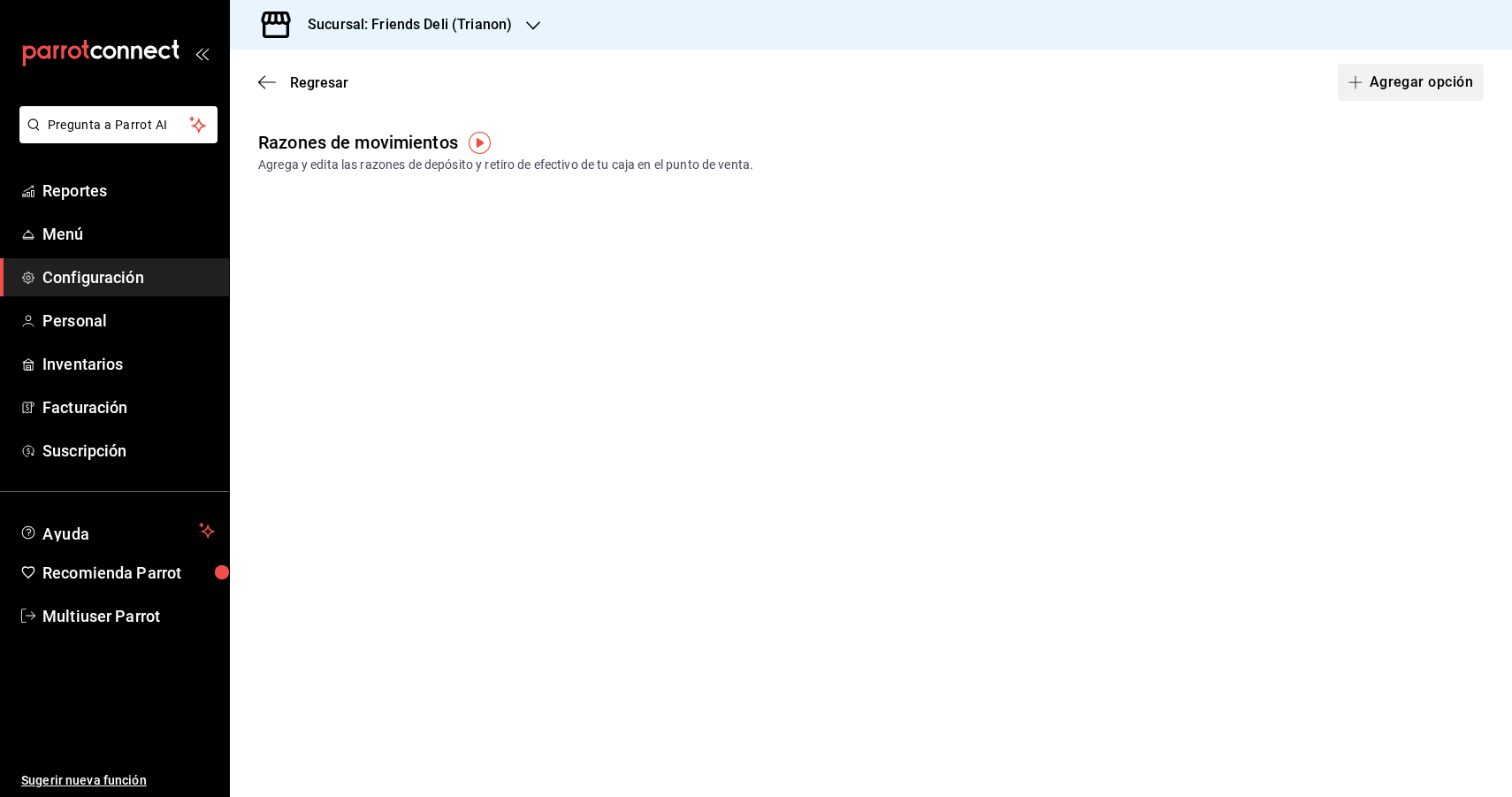
click at [1427, 84] on button "Agregar opción" at bounding box center [1411, 82] width 146 height 37
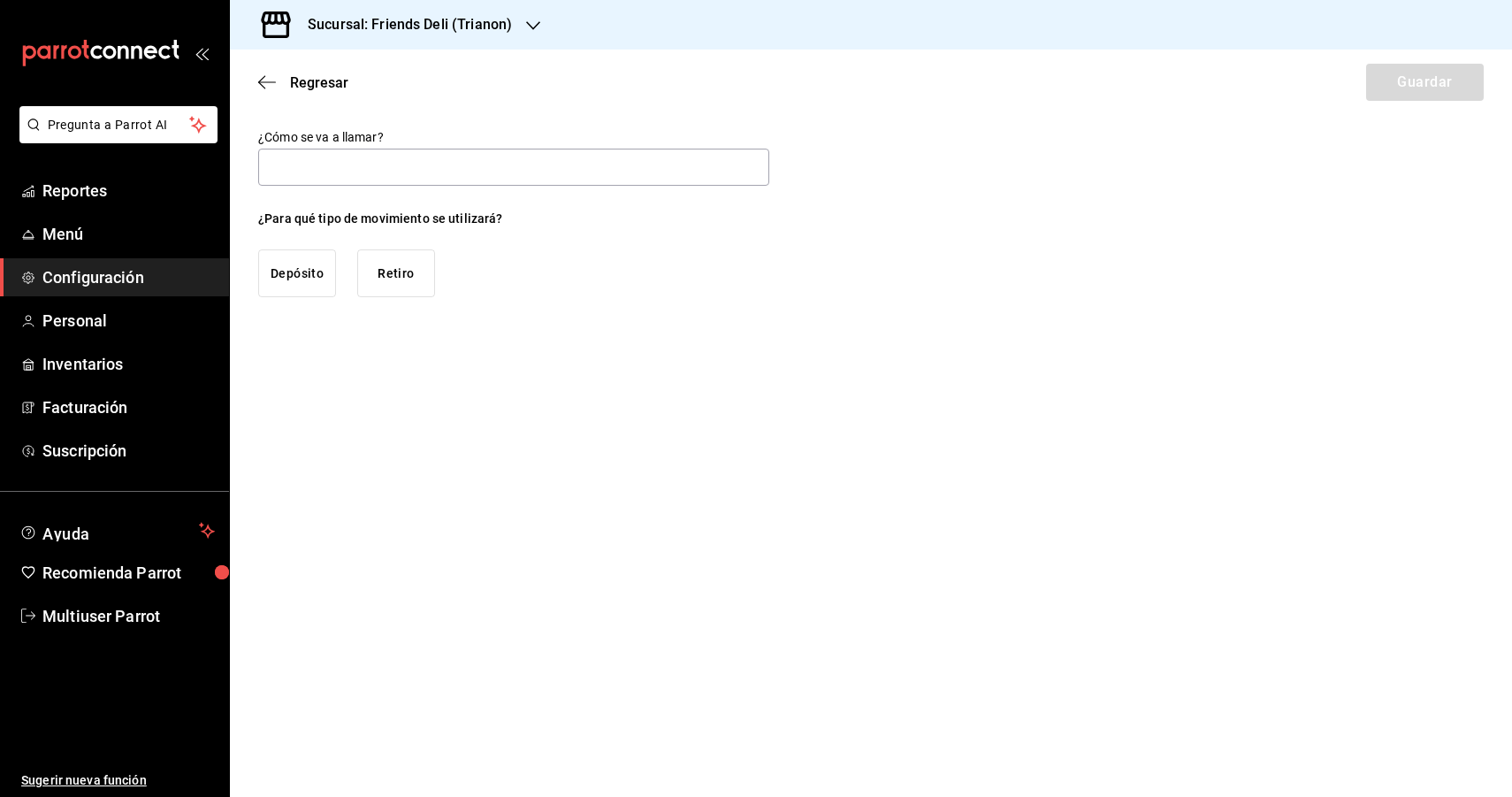
click at [303, 259] on button "Depósito" at bounding box center [297, 274] width 78 height 48
click at [396, 151] on input "text" at bounding box center [514, 166] width 511 height 37
type input "T"
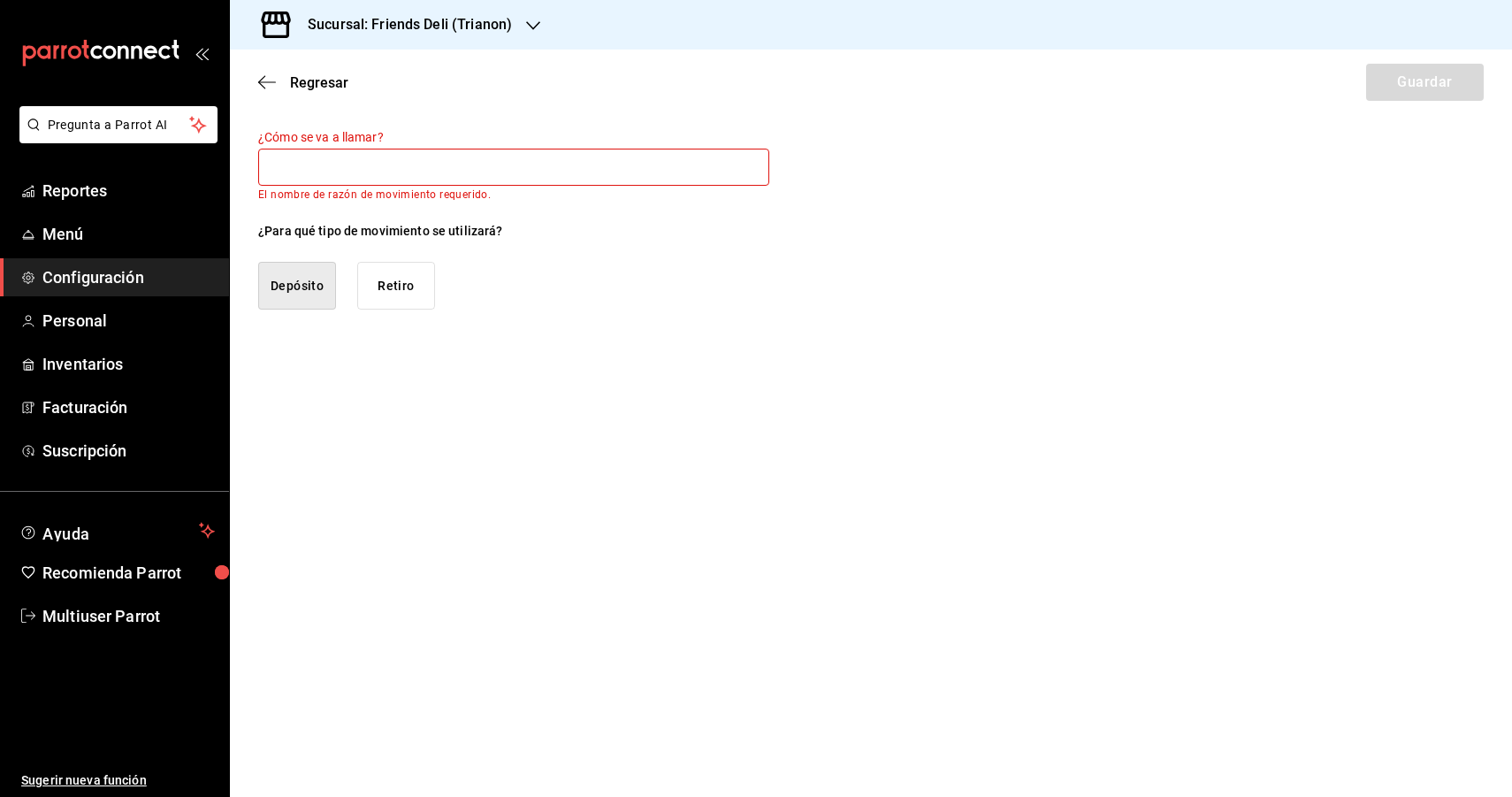
click at [396, 272] on button "Retiro" at bounding box center [396, 286] width 78 height 48
click at [369, 175] on input "text" at bounding box center [514, 166] width 511 height 37
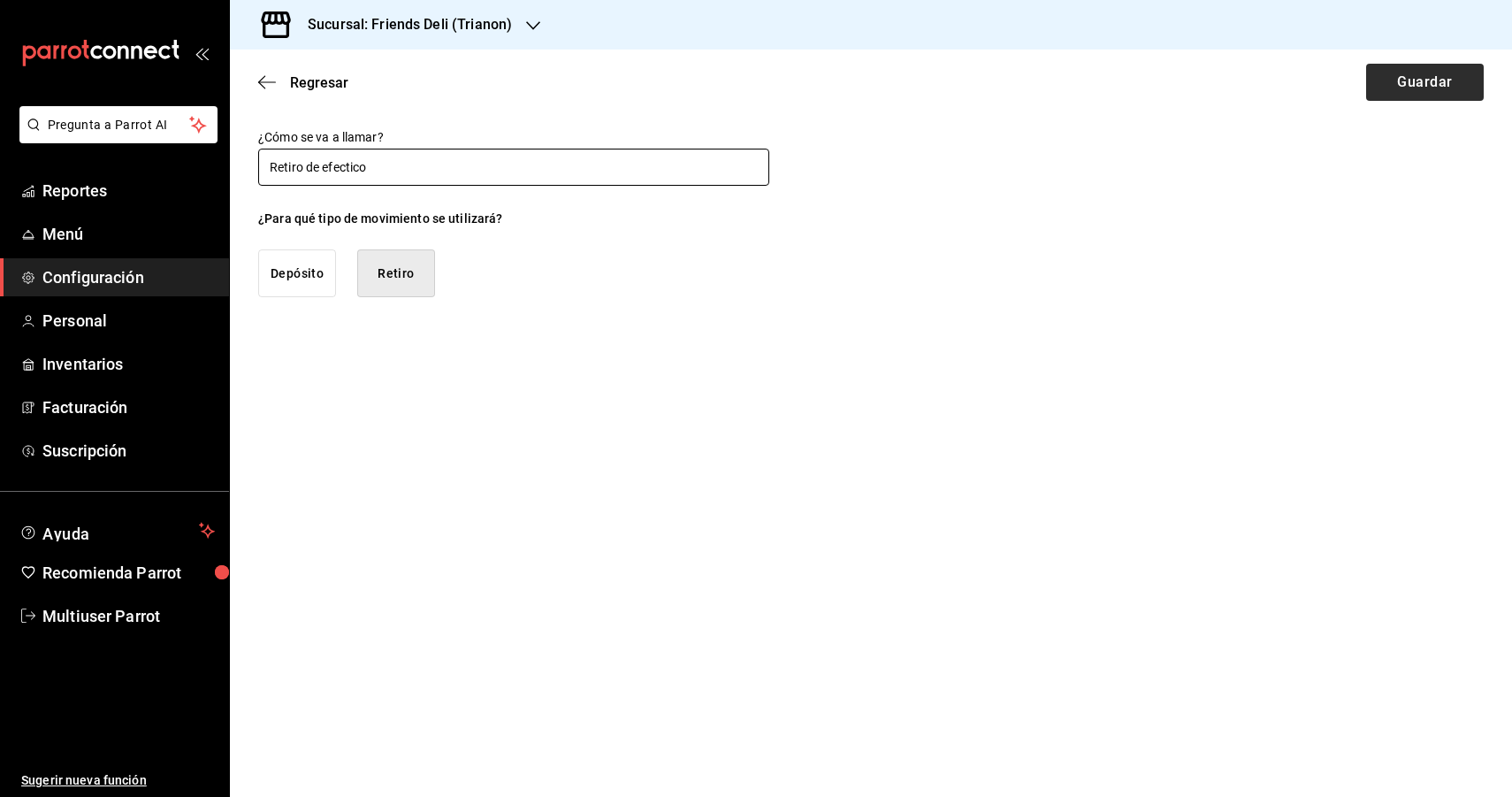
type input "Retiro de efectico"
click at [1393, 72] on button "Guardar" at bounding box center [1424, 82] width 117 height 37
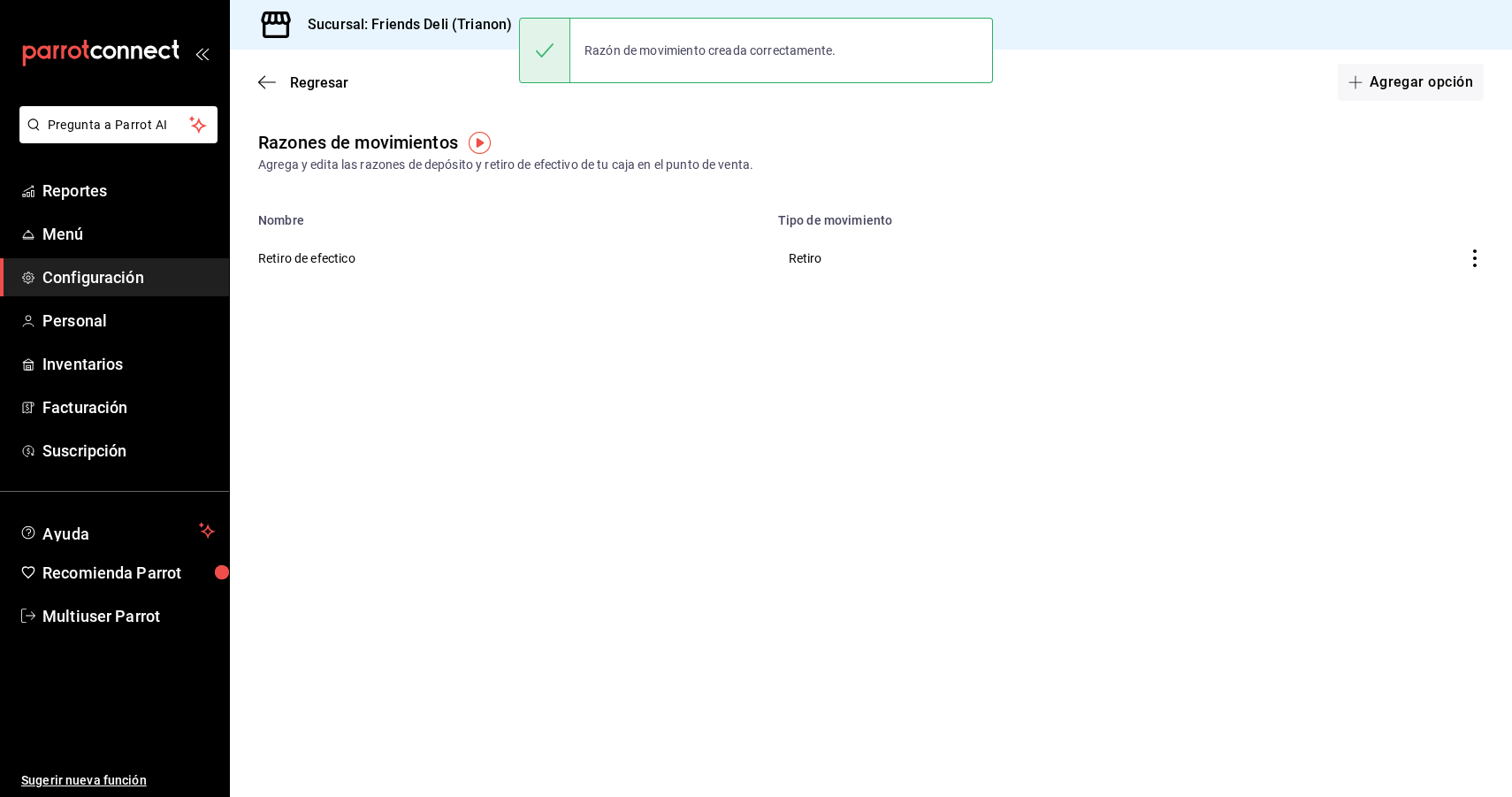
click at [1417, 104] on div "Regresar Agregar opción" at bounding box center [870, 83] width 1282 height 66
click at [1417, 84] on button "Agregar opción" at bounding box center [1411, 82] width 146 height 37
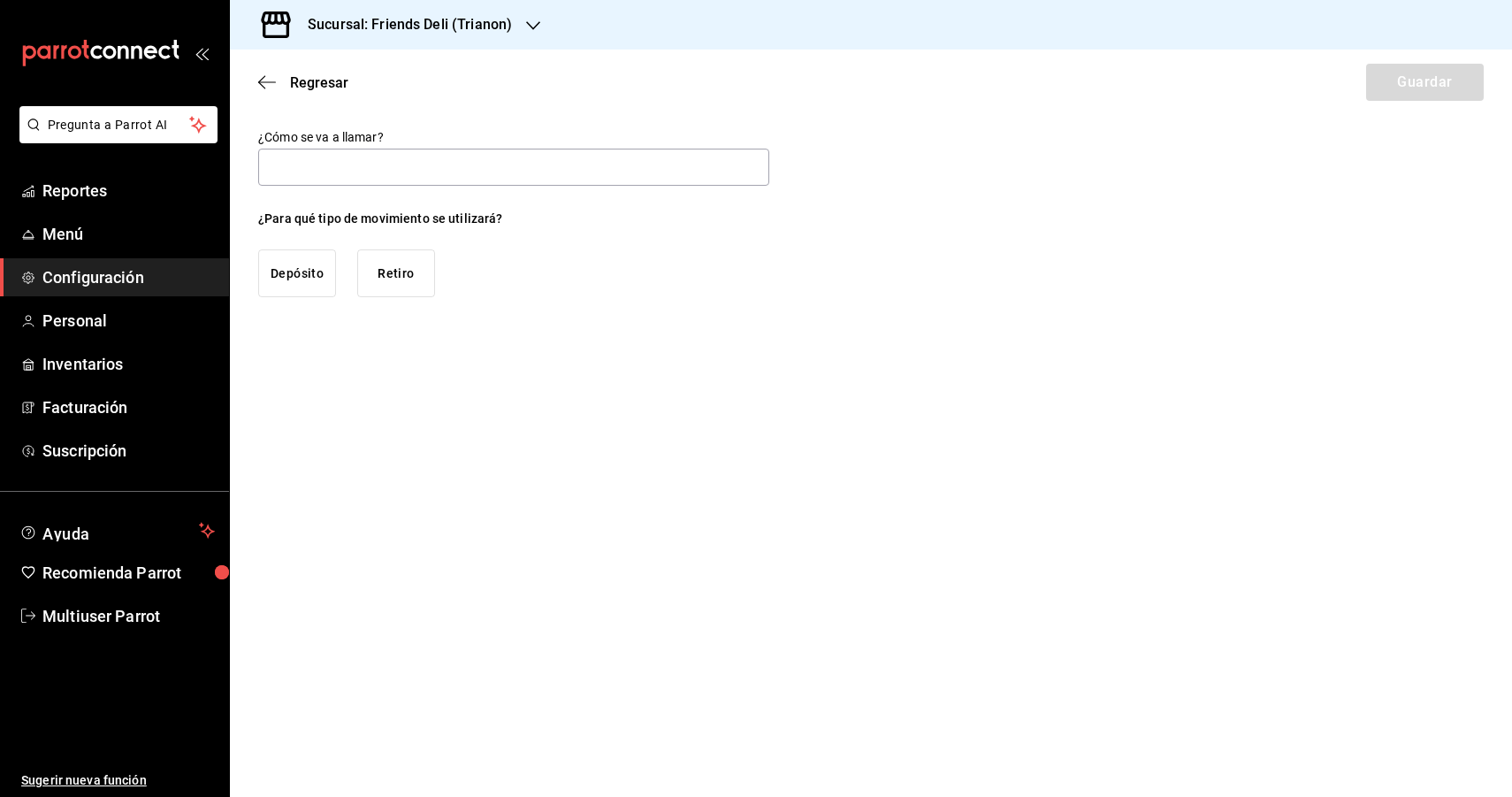
click at [275, 272] on button "Depósito" at bounding box center [297, 274] width 78 height 48
type button "MONEY_IN"
click at [321, 194] on div "¿Cómo se va a llamar? ¿Para qué tipo de movimiento se utilizará? Depósito Retiro" at bounding box center [514, 213] width 511 height 168
click at [323, 178] on input "text" at bounding box center [514, 166] width 511 height 37
type input "Deposito de efectivo"
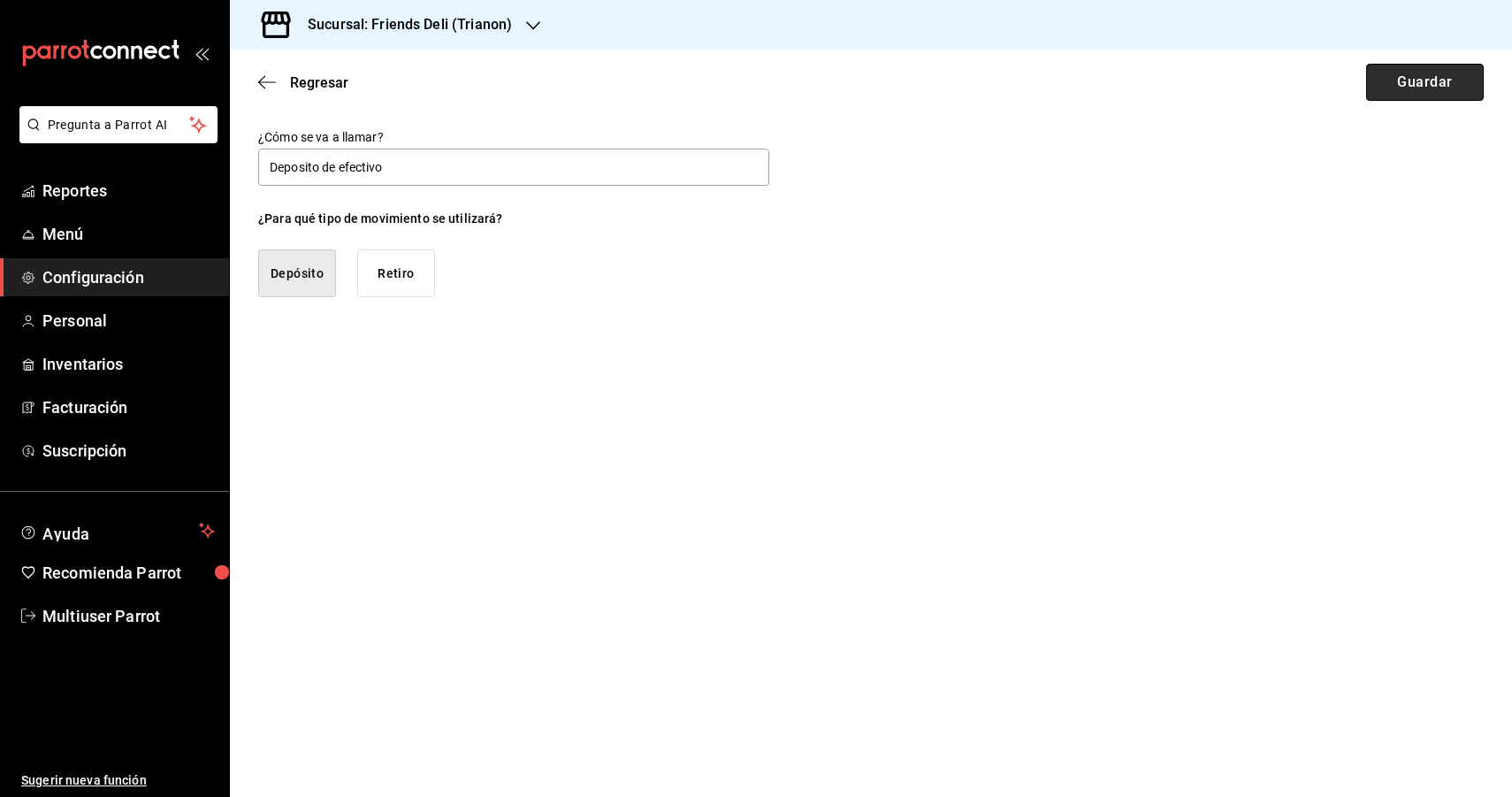
click at [1436, 84] on button "Guardar" at bounding box center [1424, 82] width 117 height 37
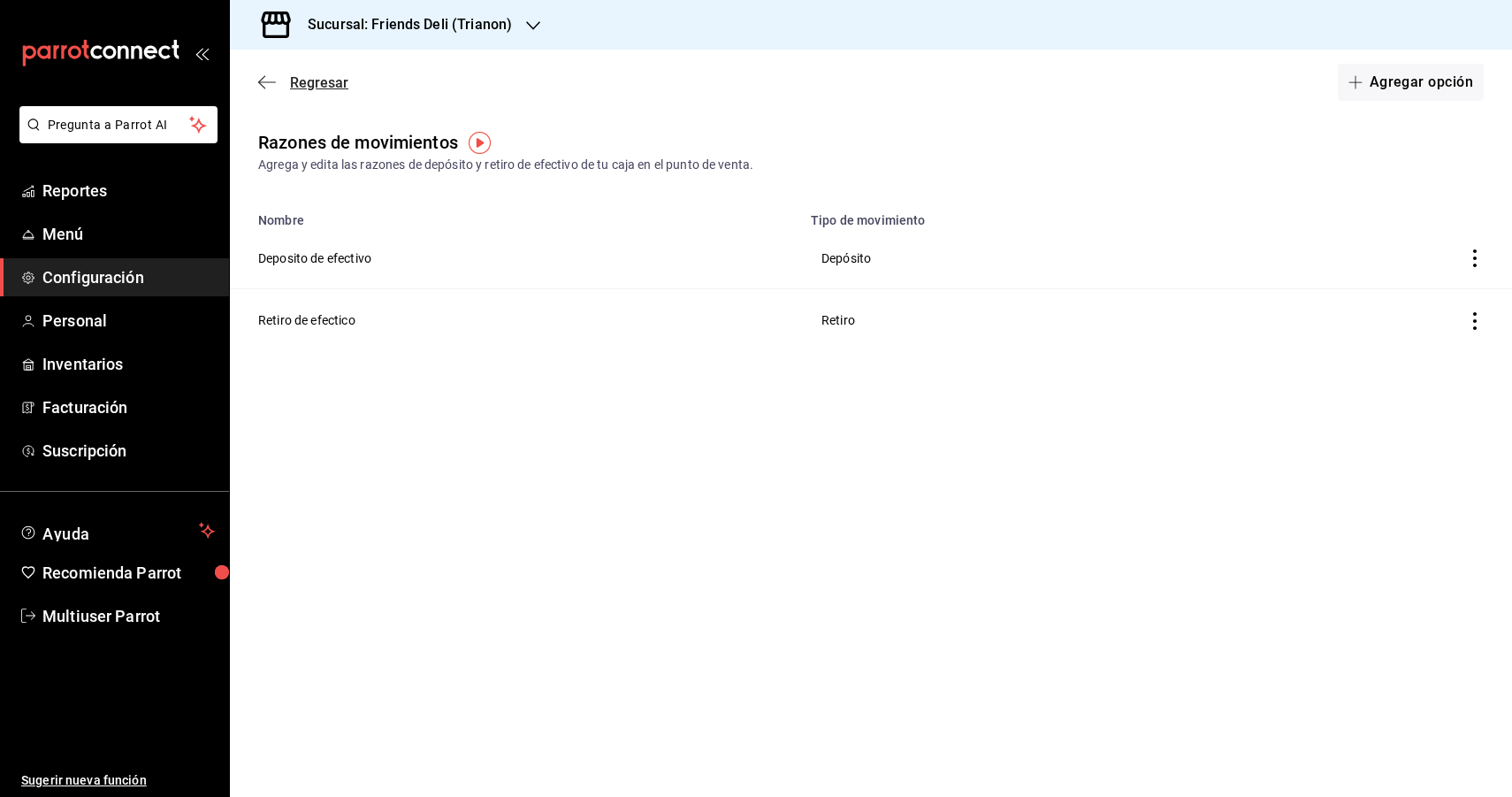
click at [271, 83] on icon "button" at bounding box center [268, 82] width 18 height 1
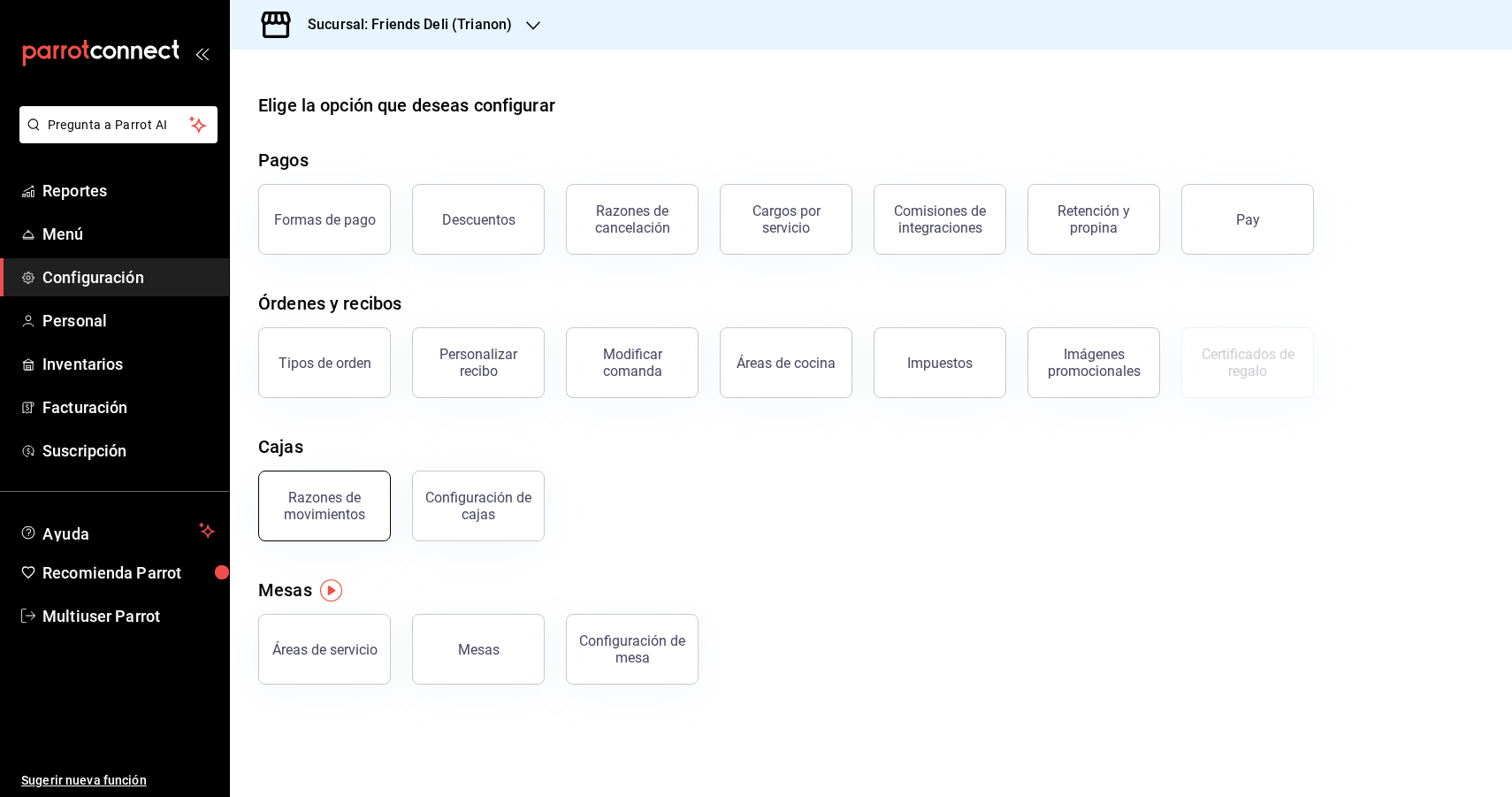
click at [373, 512] on div "Razones de movimientos" at bounding box center [324, 505] width 109 height 34
